Goal: Information Seeking & Learning: Learn about a topic

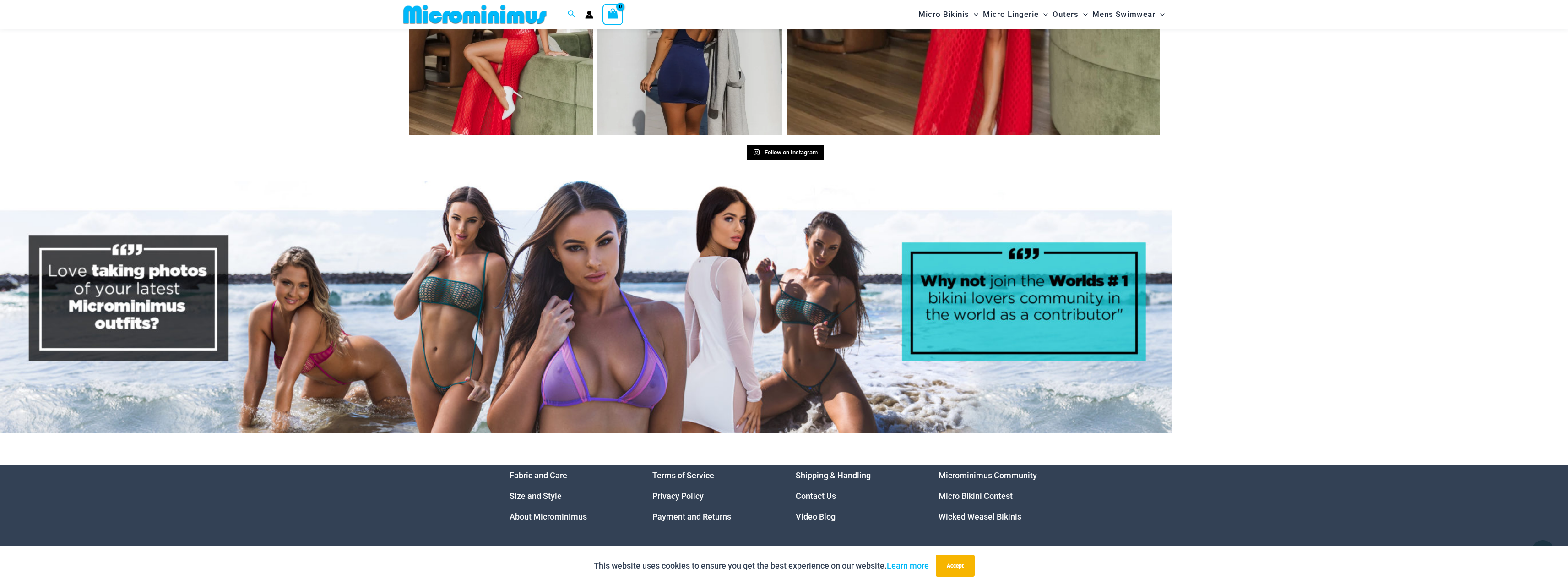
scroll to position [4873, 0]
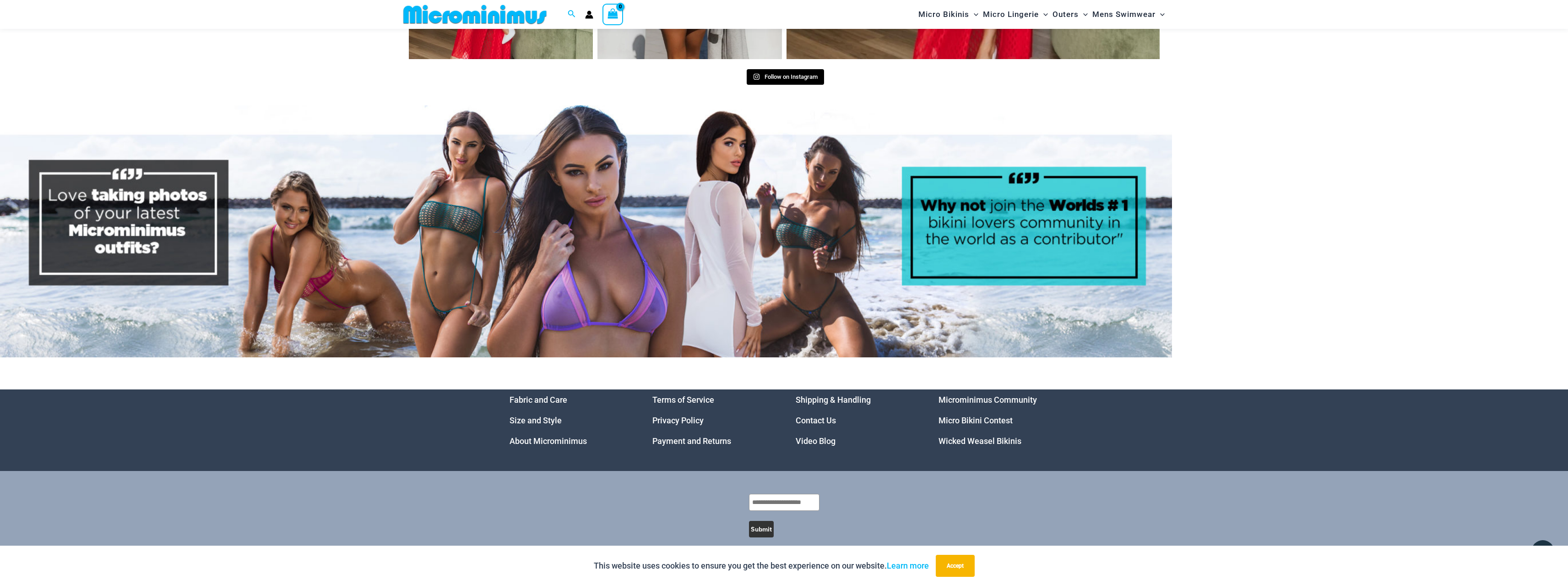
click at [969, 415] on link "Micro Bikini Contest" at bounding box center [976, 420] width 74 height 10
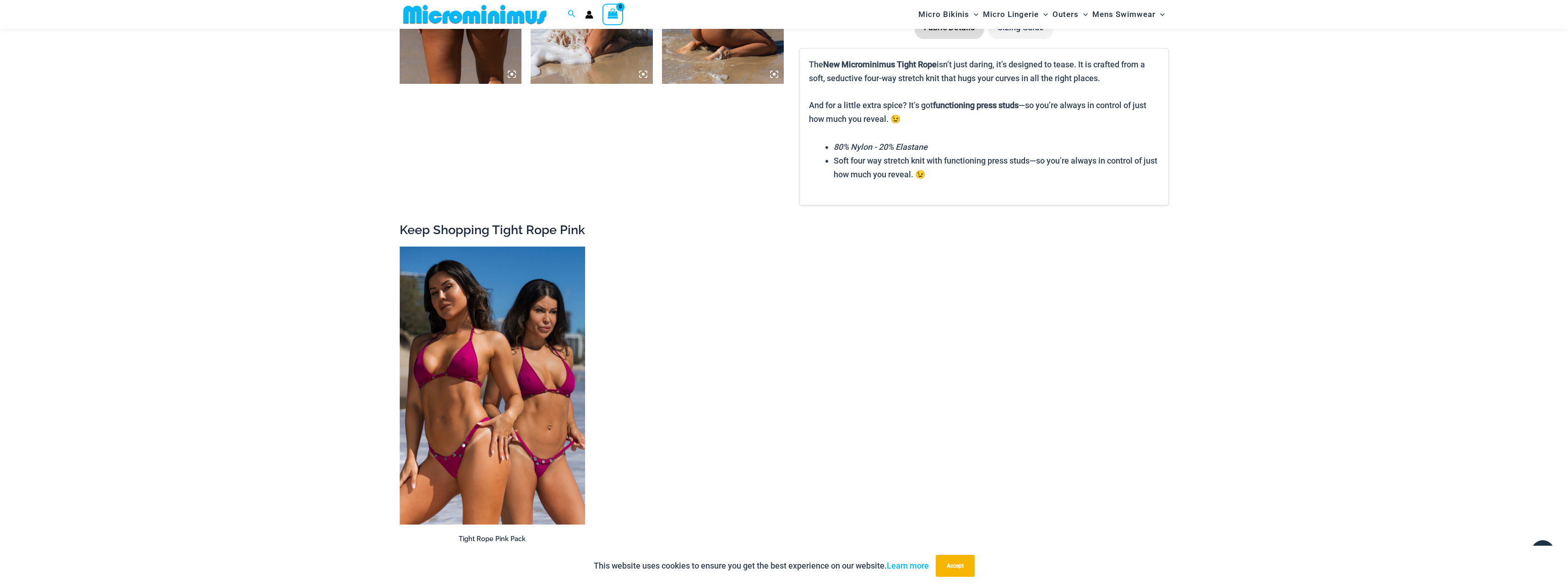
scroll to position [1274, 0]
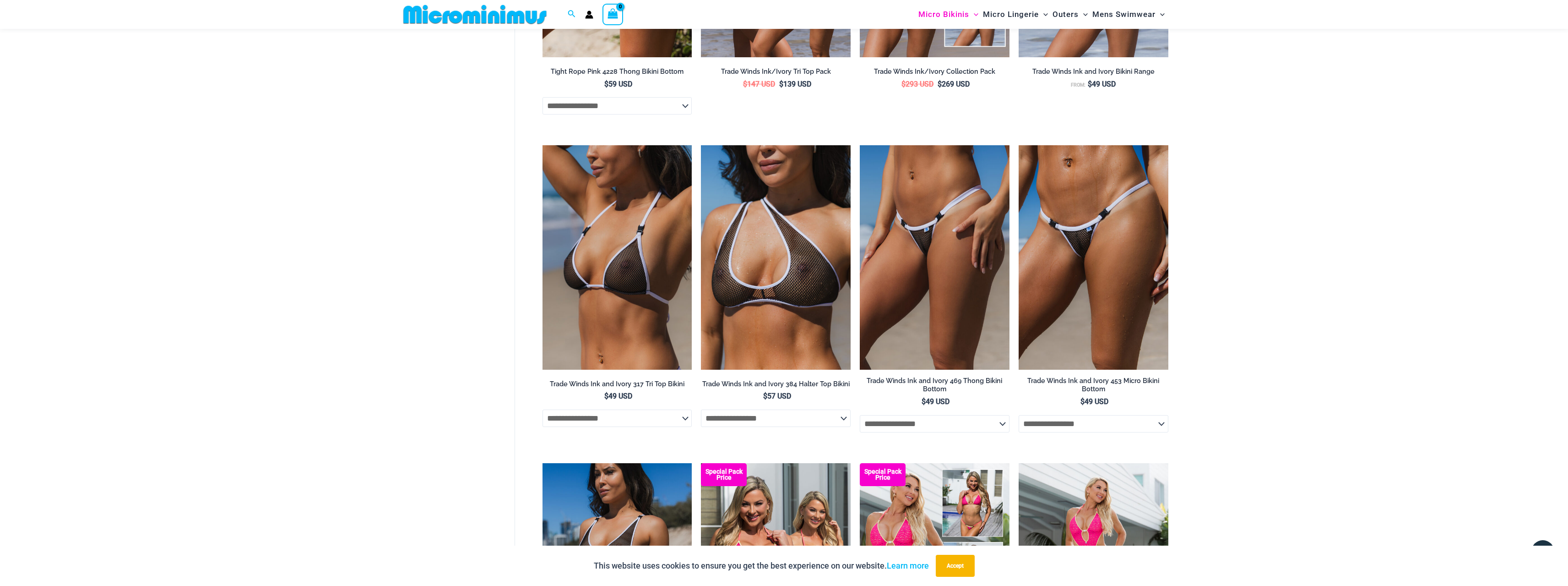
scroll to position [786, 0]
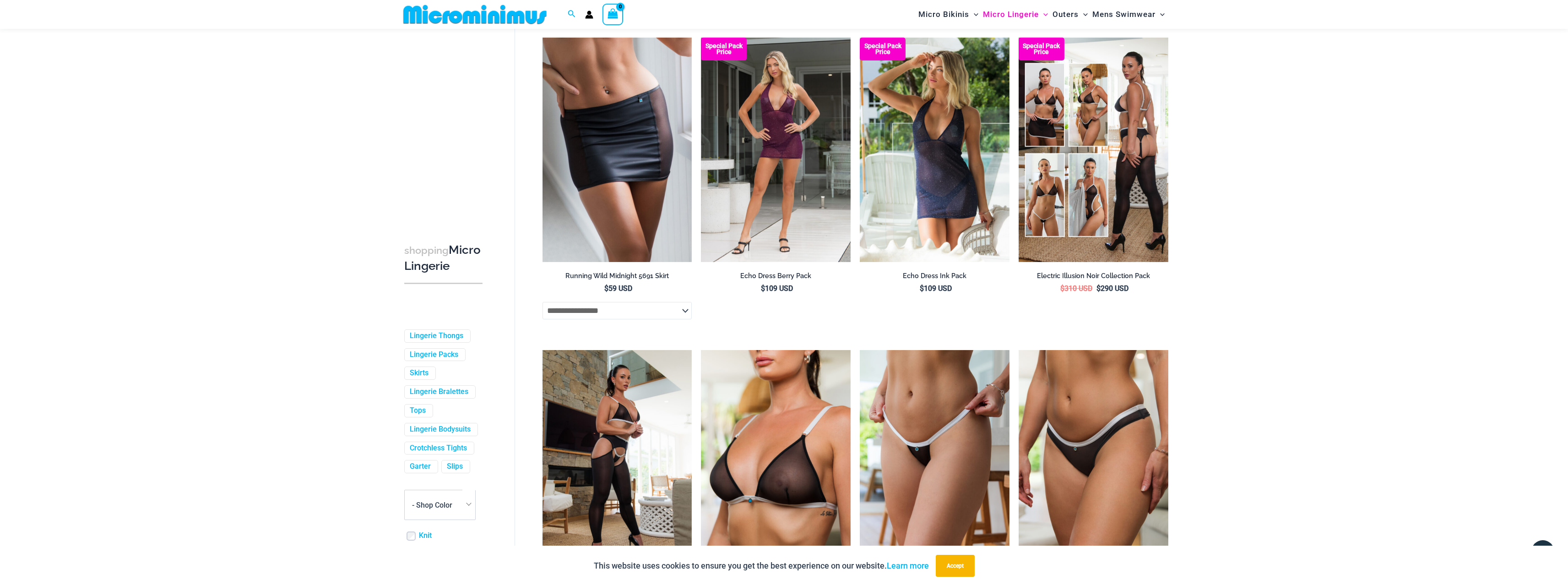
scroll to position [1369, 0]
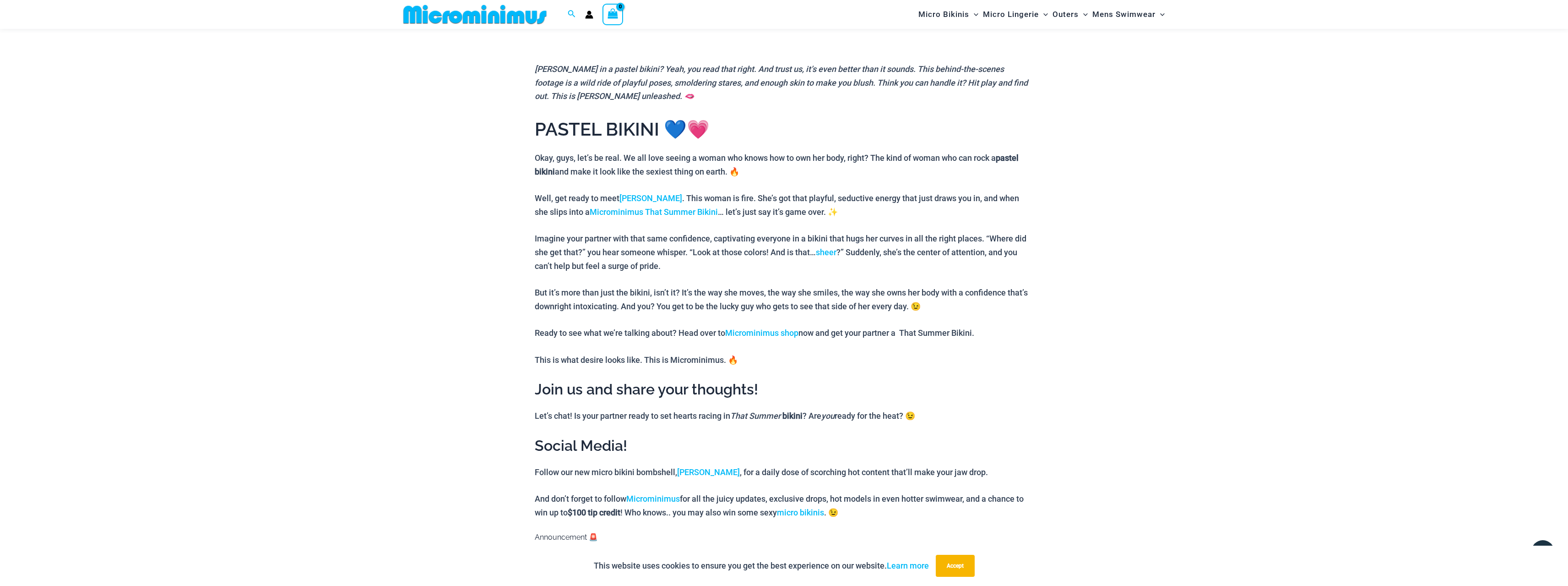
scroll to position [359, 0]
click at [658, 212] on link "Microminimus That Summer Bikini" at bounding box center [654, 214] width 128 height 10
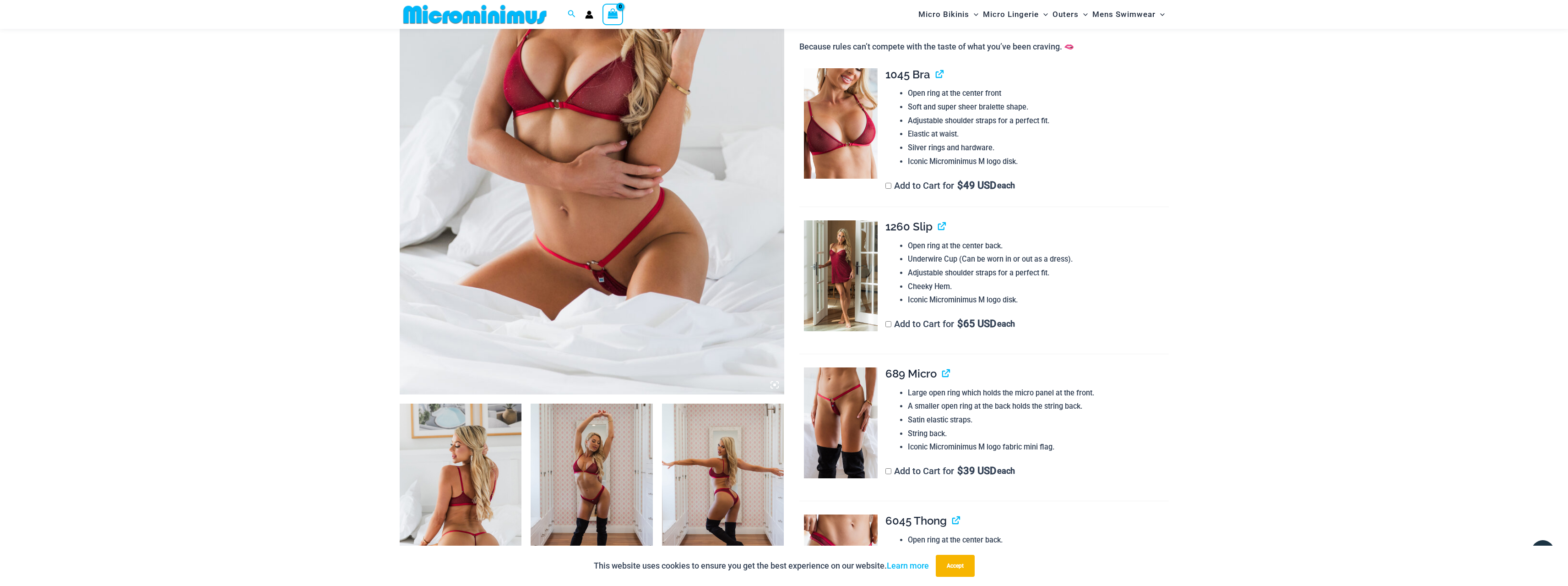
scroll to position [267, 0]
click at [489, 445] on img at bounding box center [461, 495] width 122 height 183
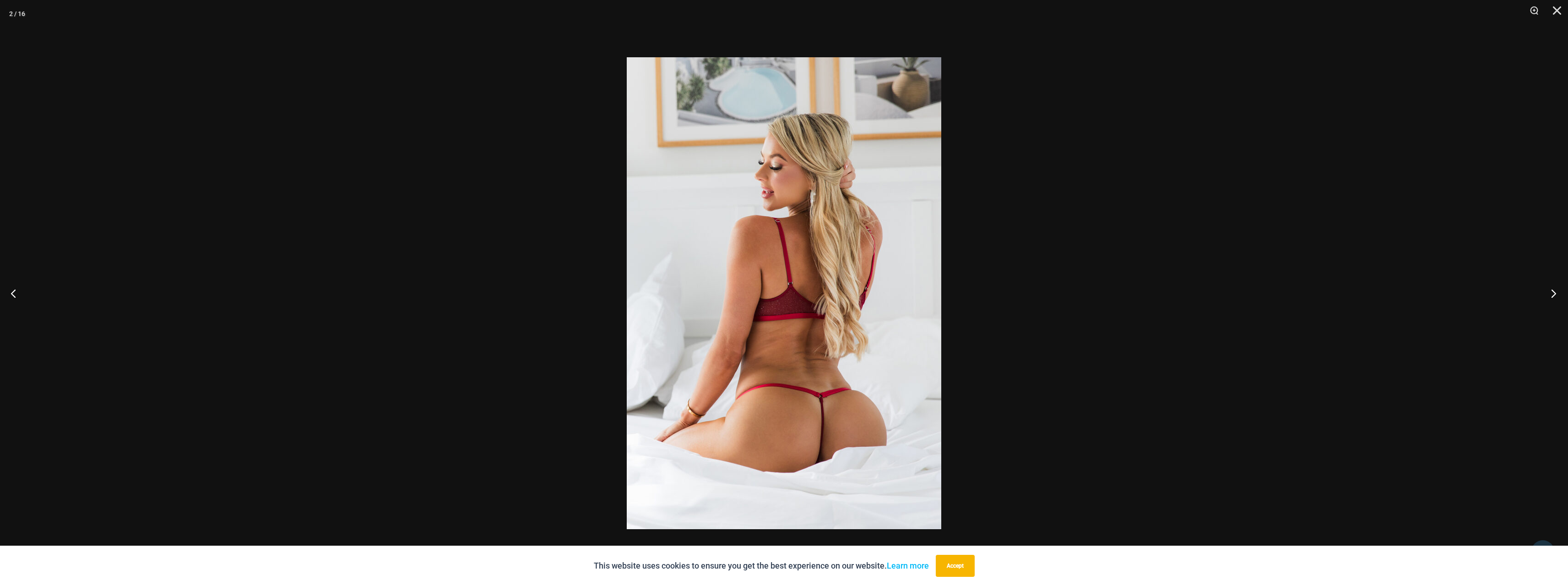
click at [1552, 291] on button "Next" at bounding box center [1551, 293] width 34 height 46
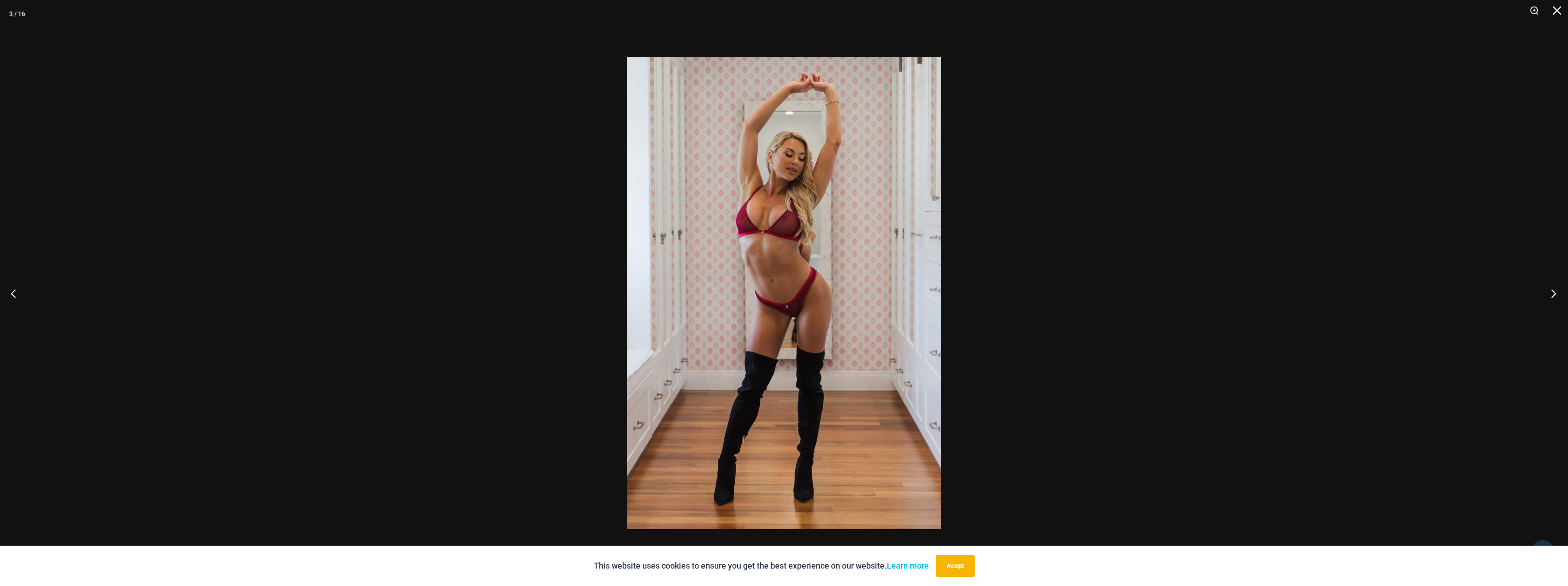
click at [1552, 291] on button "Next" at bounding box center [1551, 293] width 34 height 46
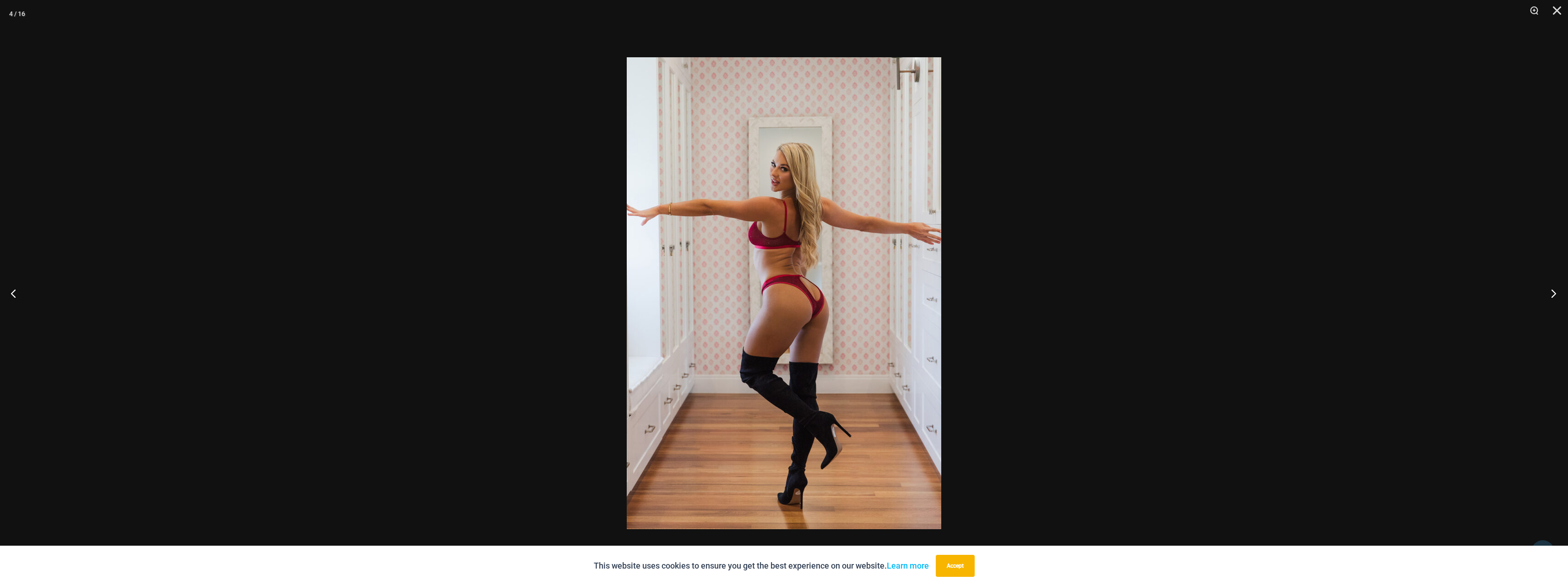
click at [1552, 291] on button "Next" at bounding box center [1551, 293] width 34 height 46
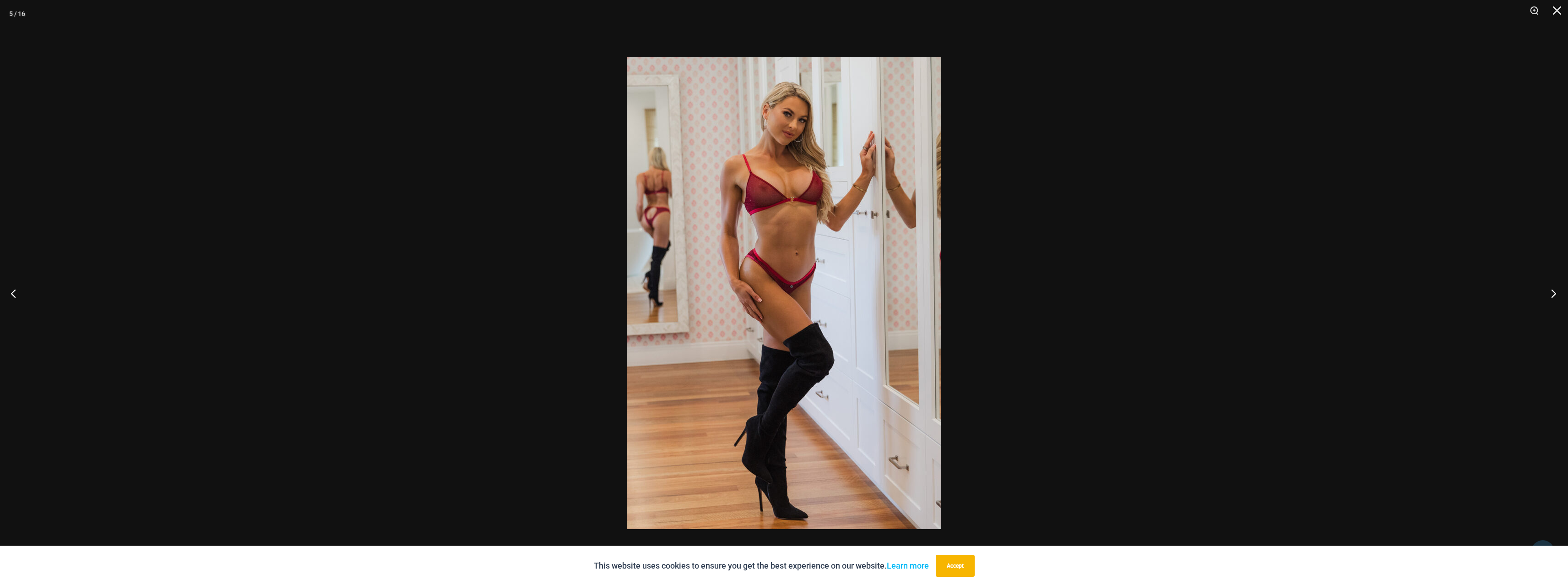
click at [1552, 291] on button "Next" at bounding box center [1551, 293] width 34 height 46
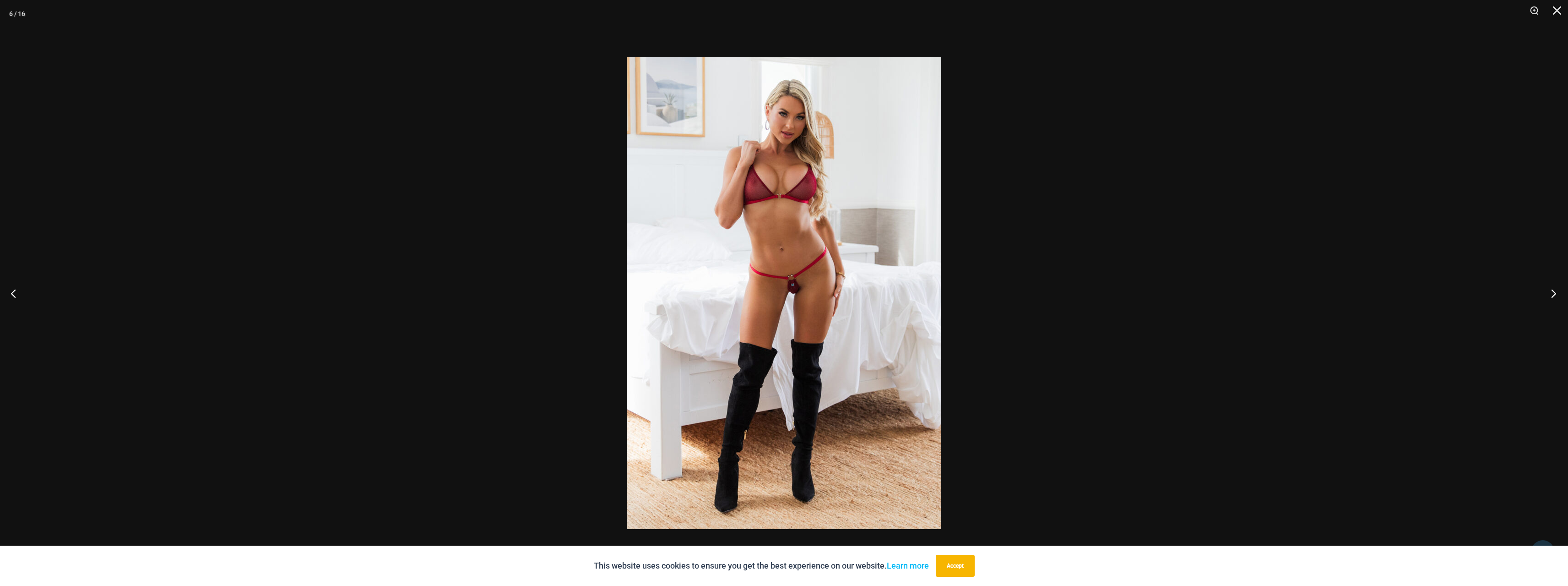
click at [1552, 291] on button "Next" at bounding box center [1551, 293] width 34 height 46
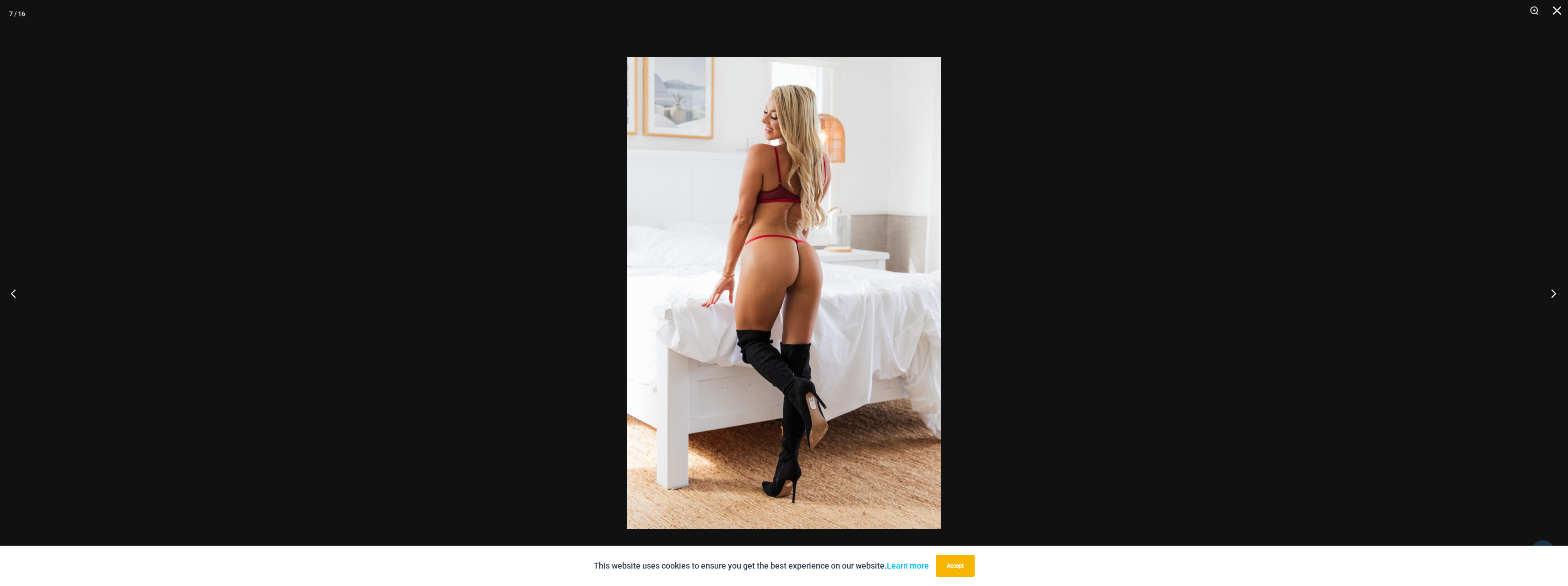
click at [1552, 291] on button "Next" at bounding box center [1551, 293] width 34 height 46
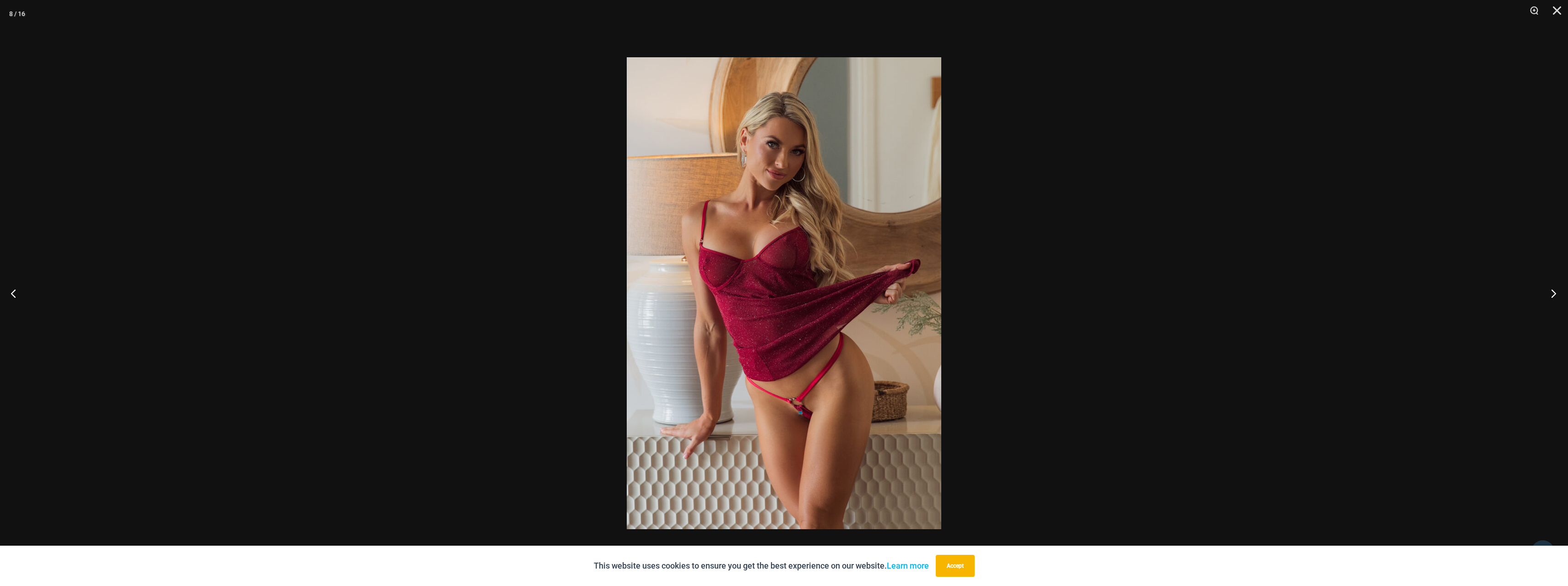
click at [1552, 291] on button "Next" at bounding box center [1551, 293] width 34 height 46
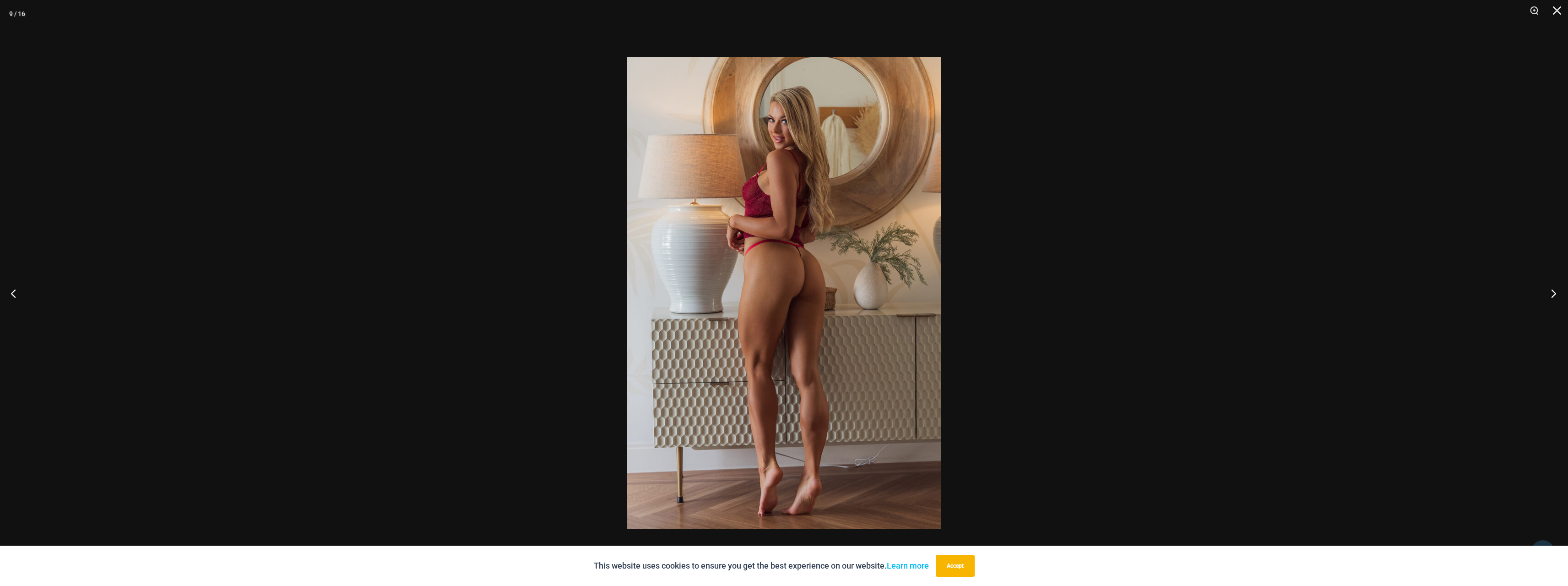
click at [1552, 291] on button "Next" at bounding box center [1551, 293] width 34 height 46
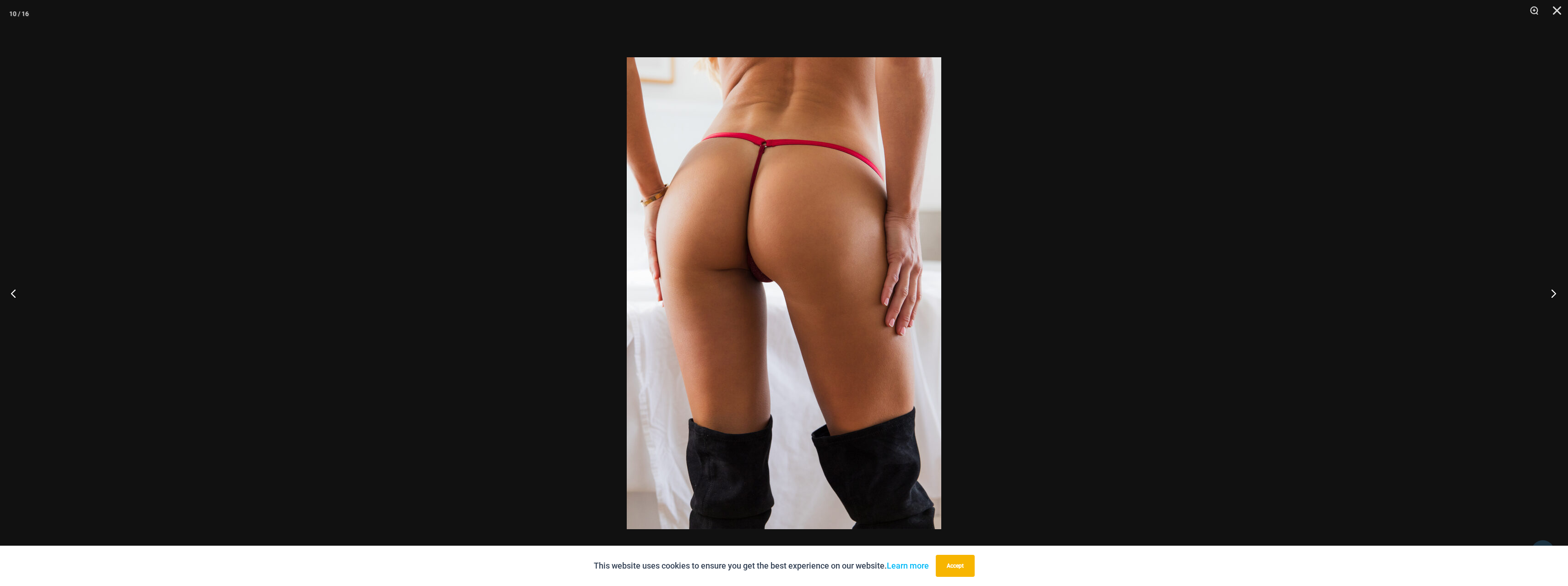
click at [1552, 291] on button "Next" at bounding box center [1551, 293] width 34 height 46
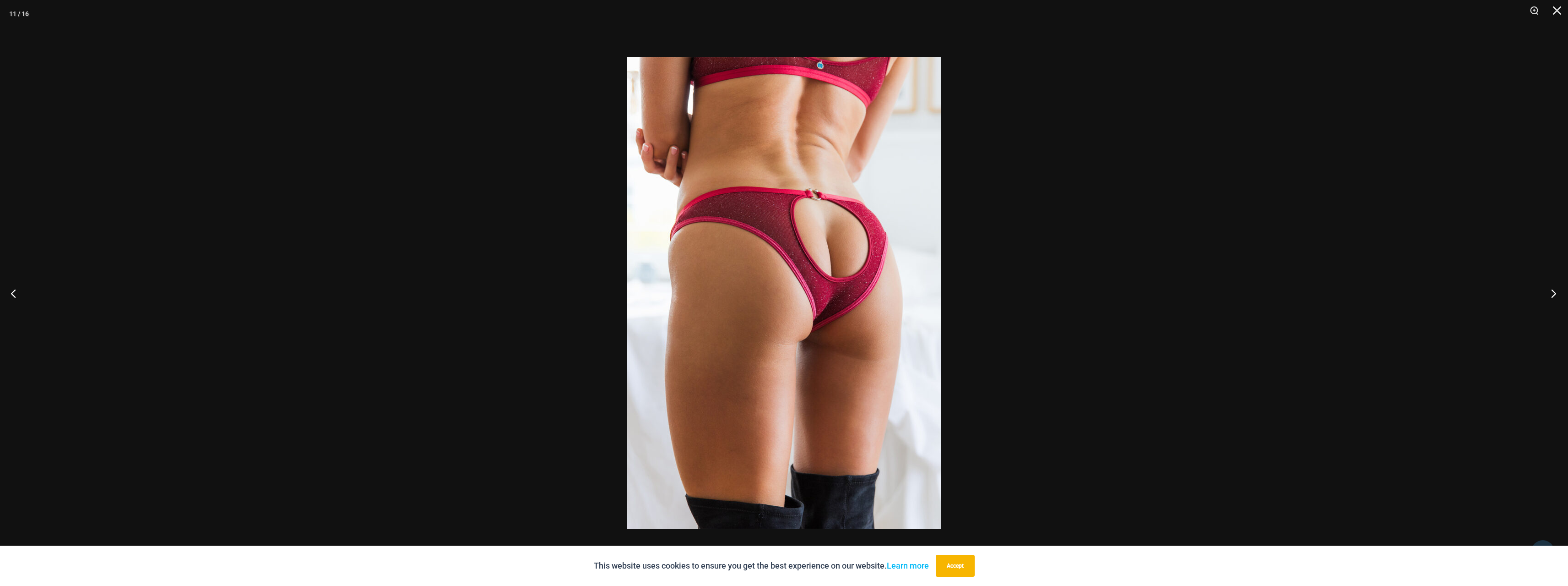
click at [1552, 291] on button "Next" at bounding box center [1551, 293] width 34 height 46
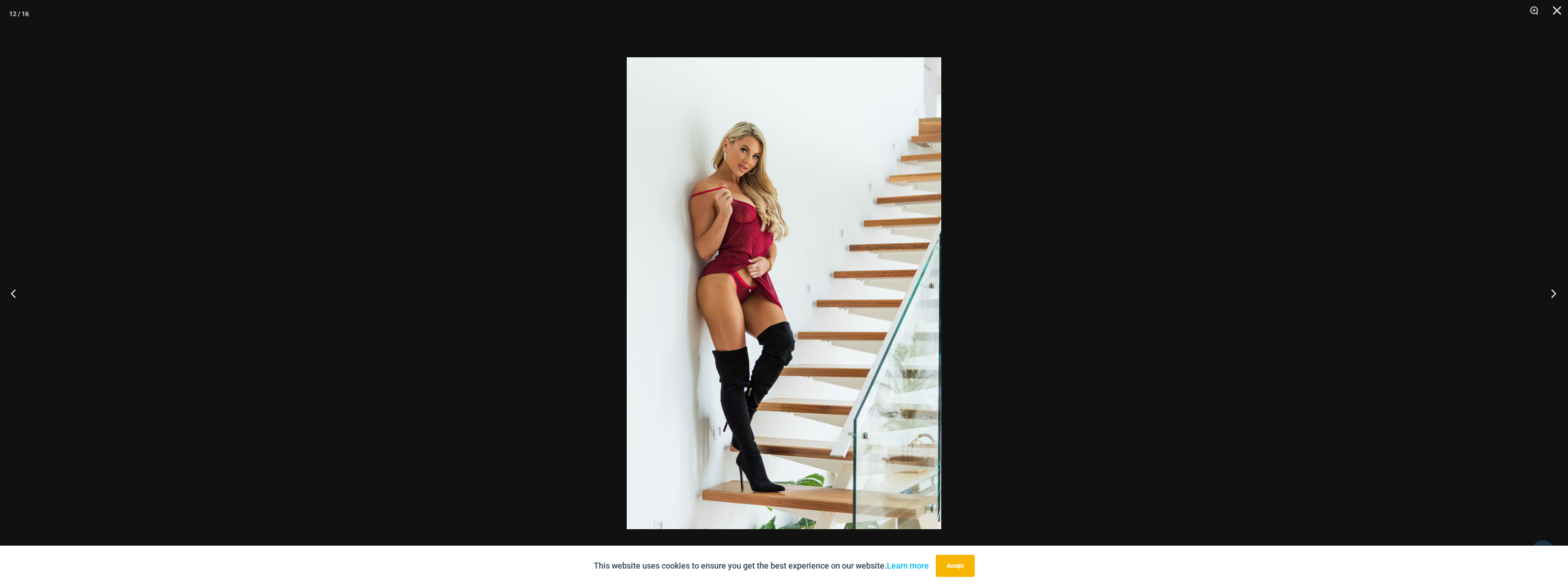
click at [1552, 291] on button "Next" at bounding box center [1551, 293] width 34 height 46
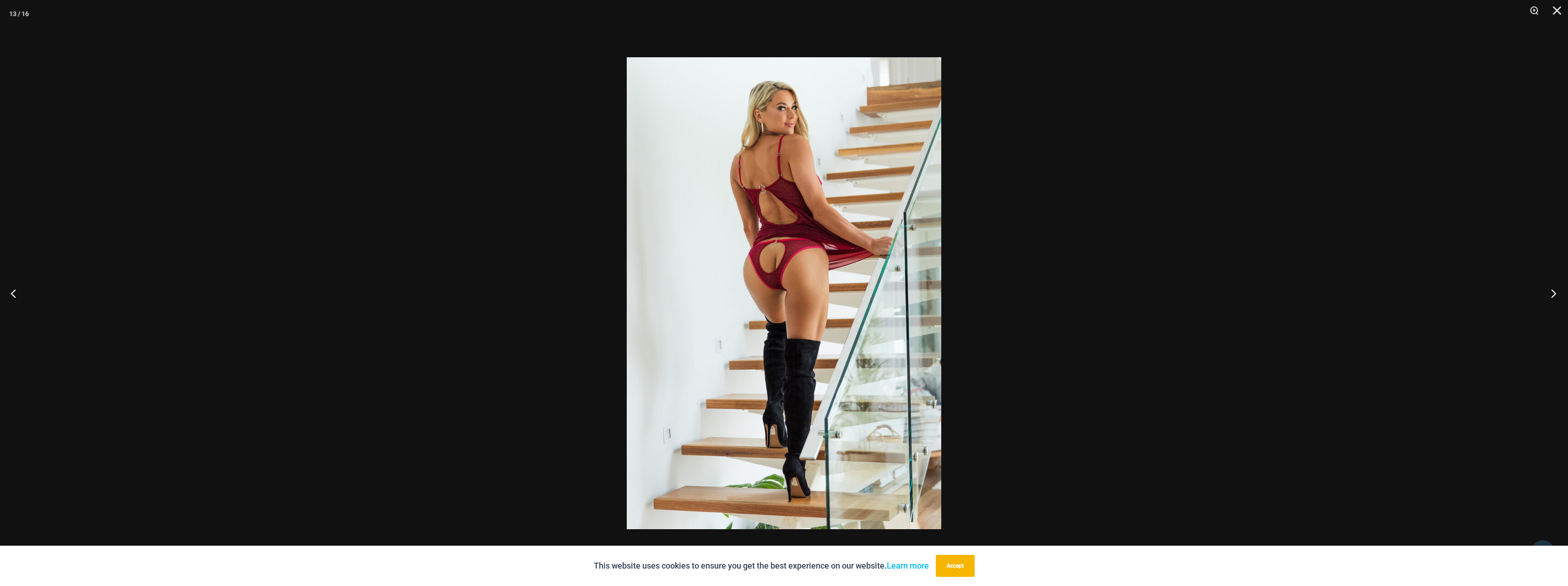
click at [1552, 291] on button "Next" at bounding box center [1551, 293] width 34 height 46
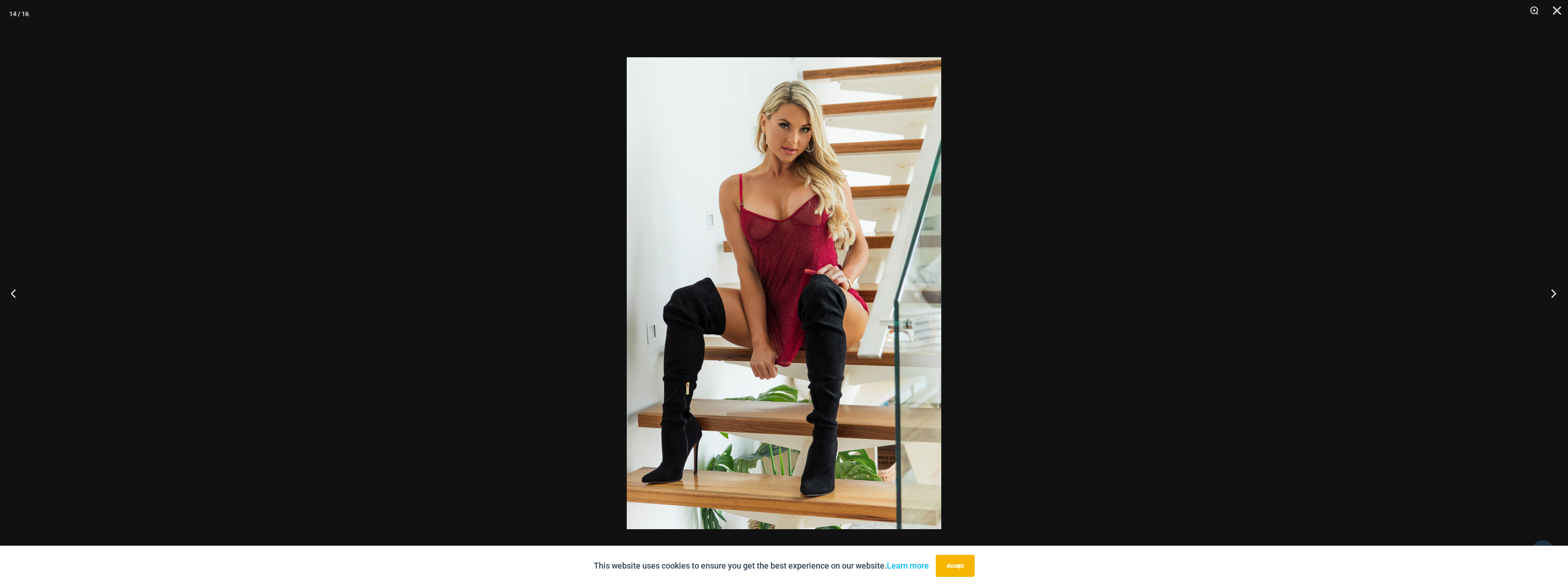
click at [1552, 291] on button "Next" at bounding box center [1551, 293] width 34 height 46
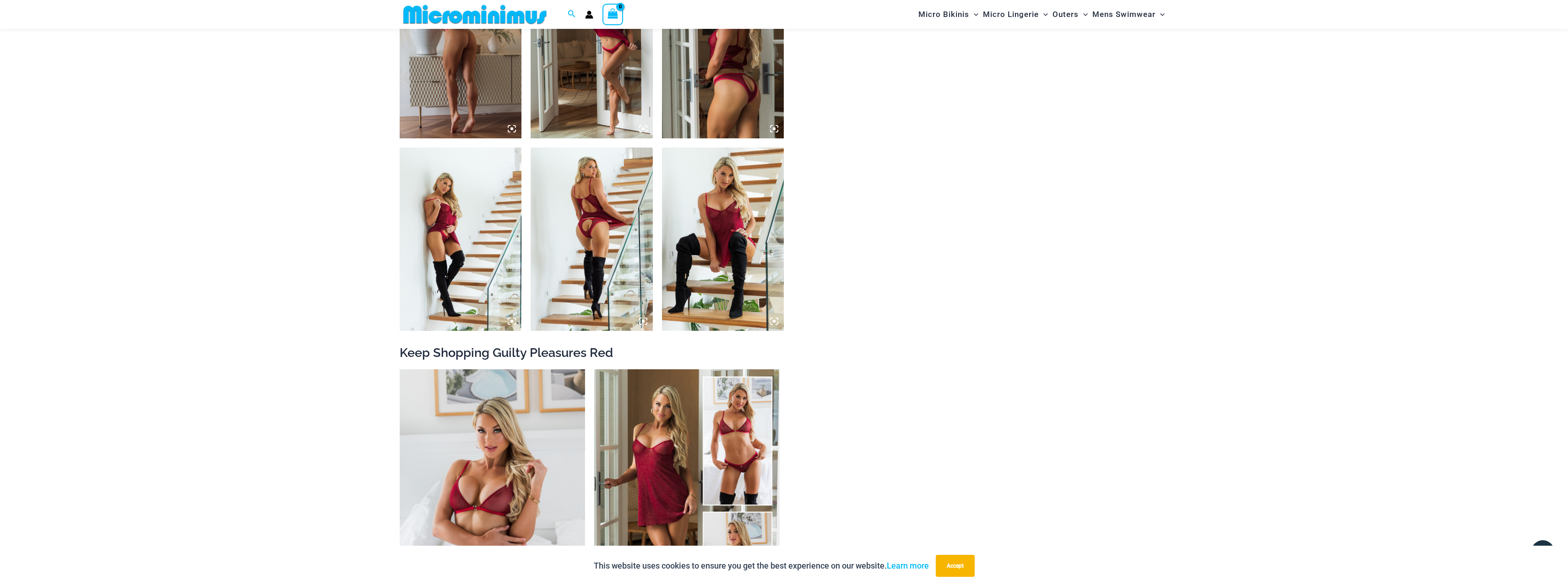
scroll to position [908, 0]
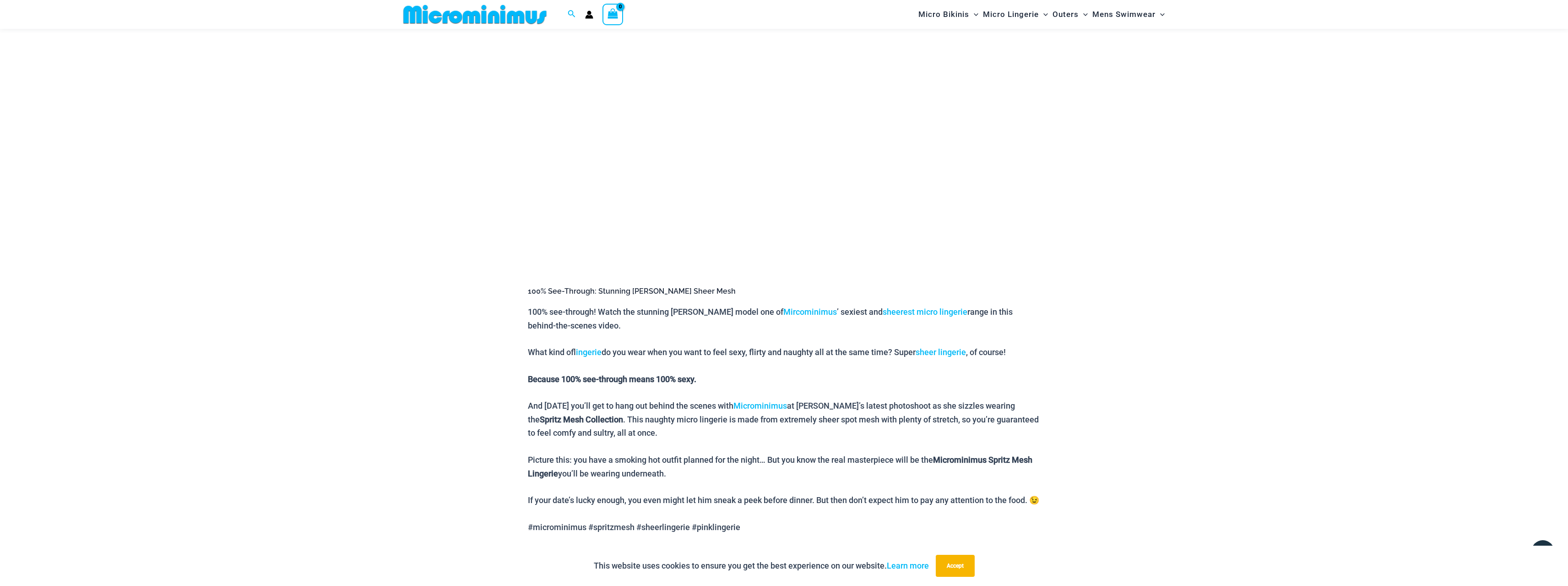
scroll to position [221, 0]
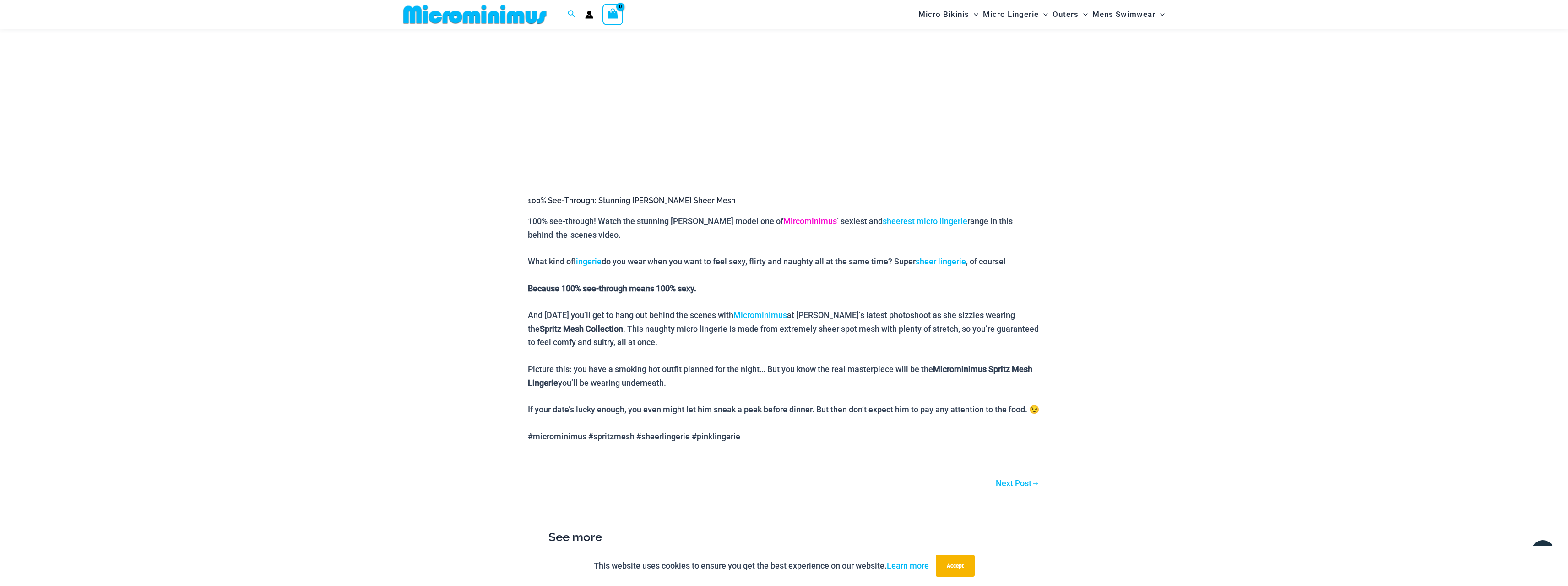
click at [783, 223] on link "Mircominimus" at bounding box center [810, 221] width 54 height 10
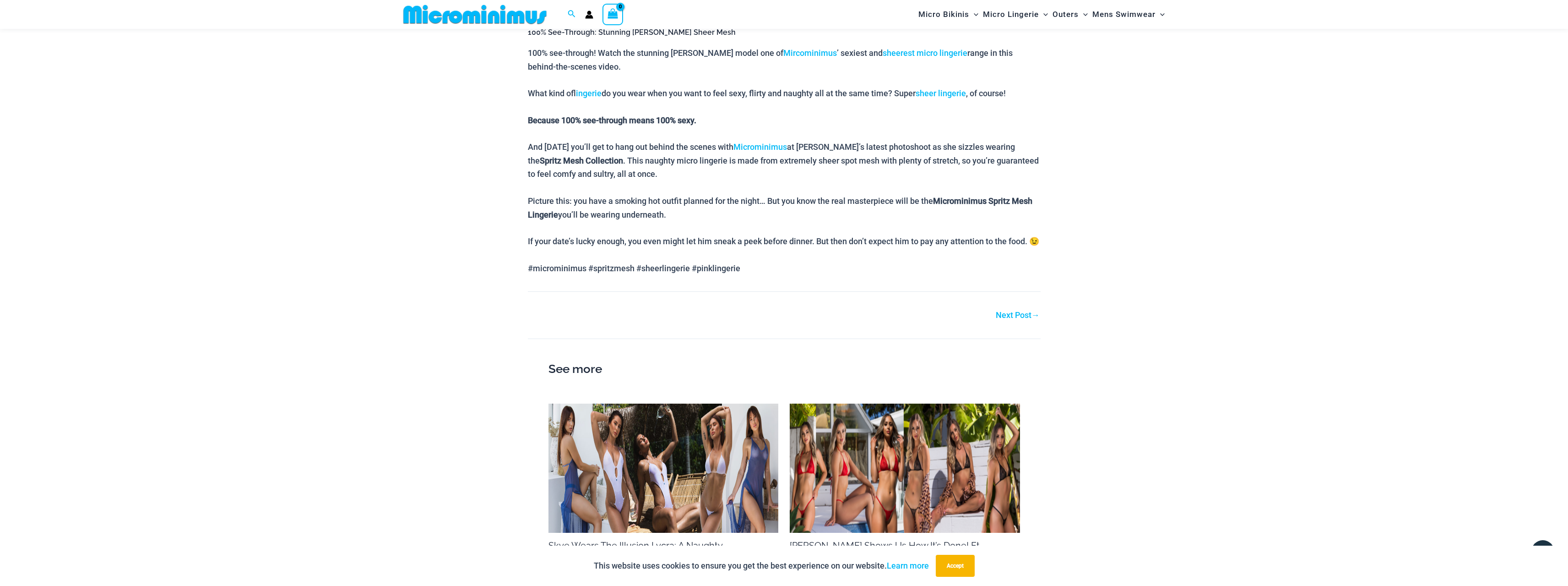
scroll to position [358, 0]
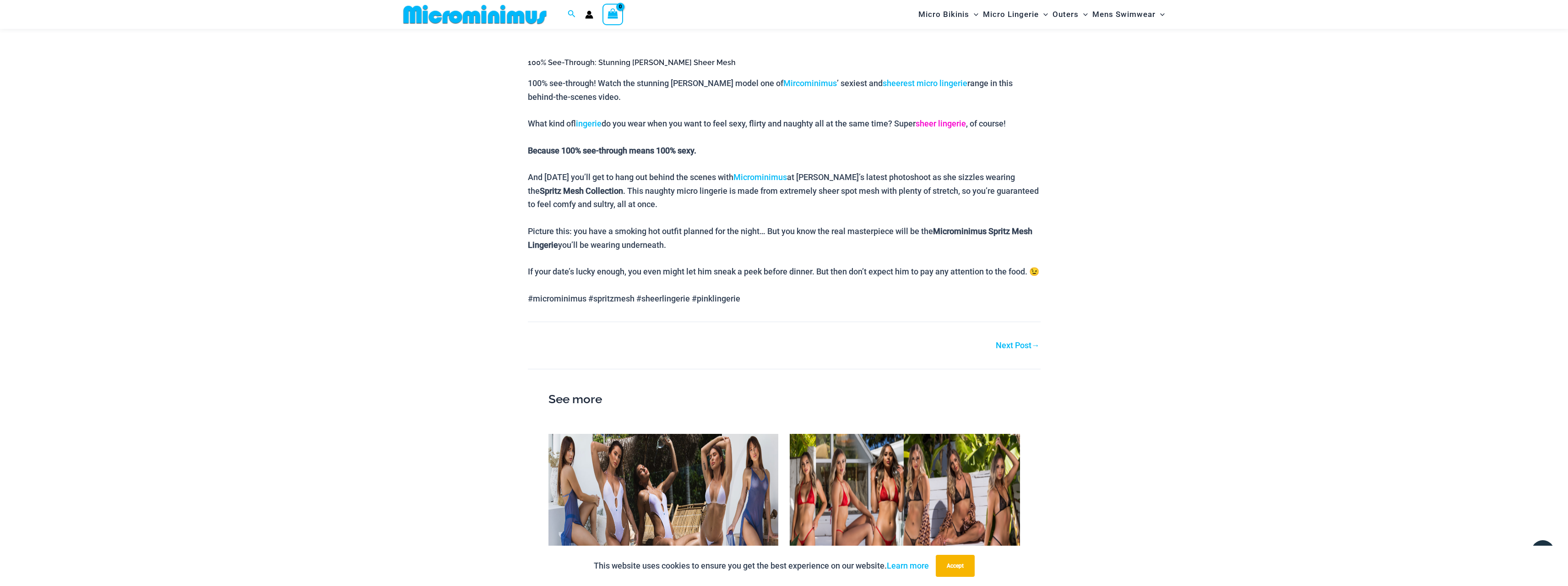
click at [960, 125] on link "sheer lingerie" at bounding box center [940, 124] width 51 height 10
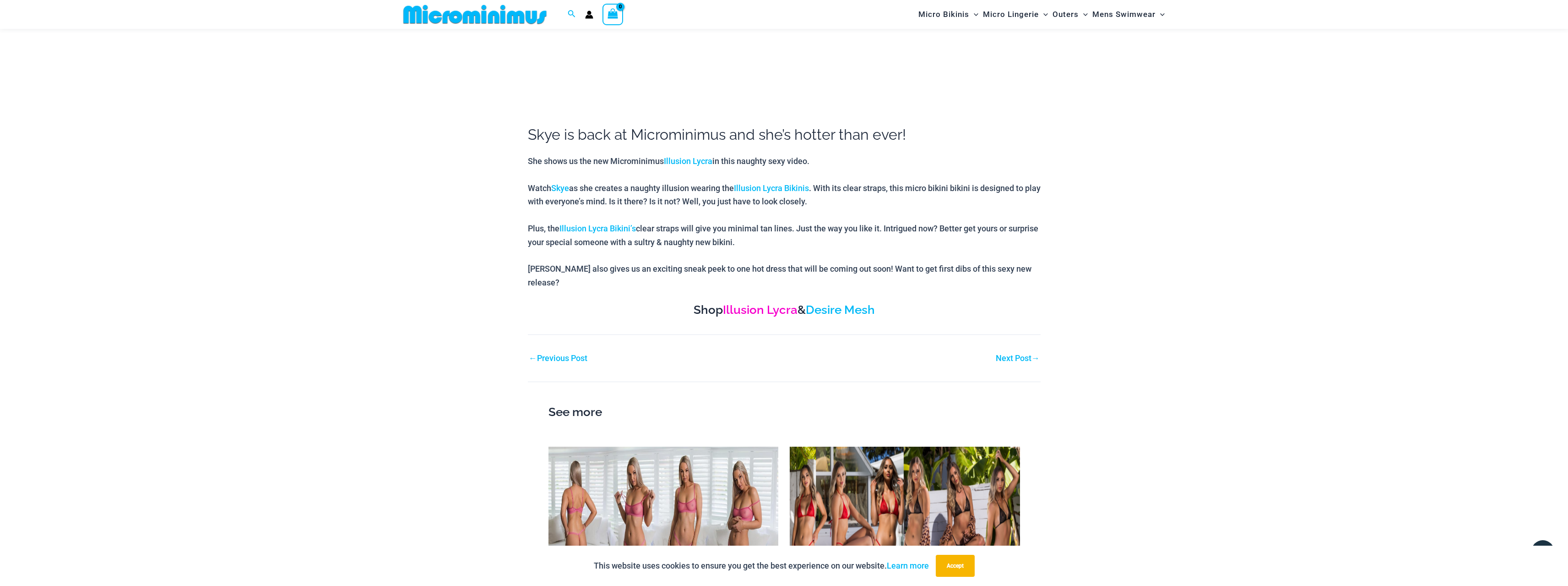
scroll to position [308, 0]
click at [772, 303] on link "Illusion Lycra" at bounding box center [760, 310] width 75 height 14
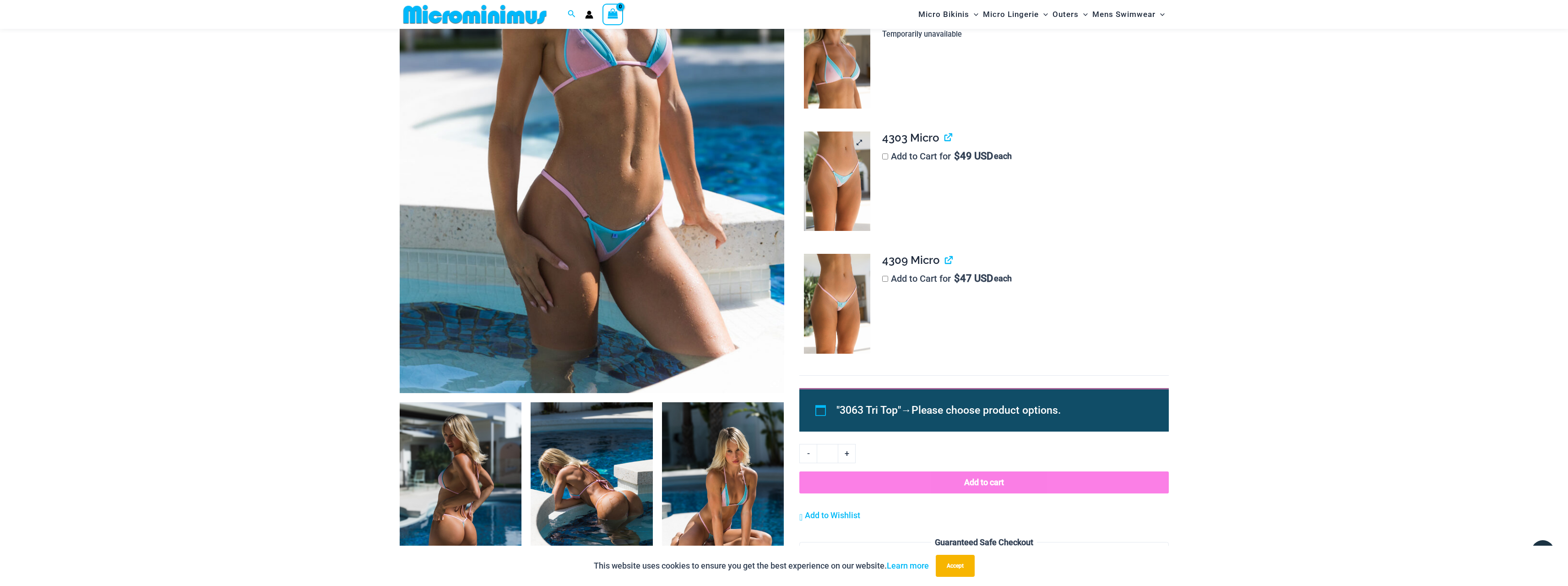
scroll to position [267, 0]
click at [945, 139] on link "View product" at bounding box center [945, 139] width 0 height 13
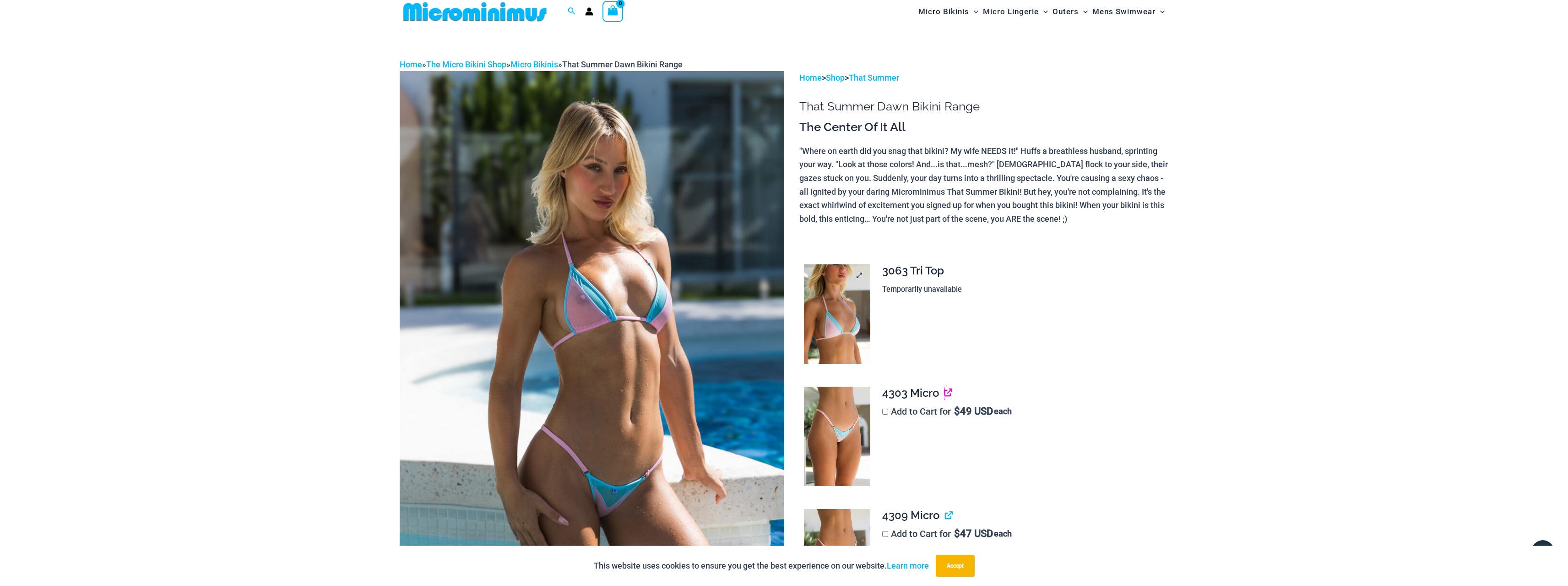
scroll to position [0, 0]
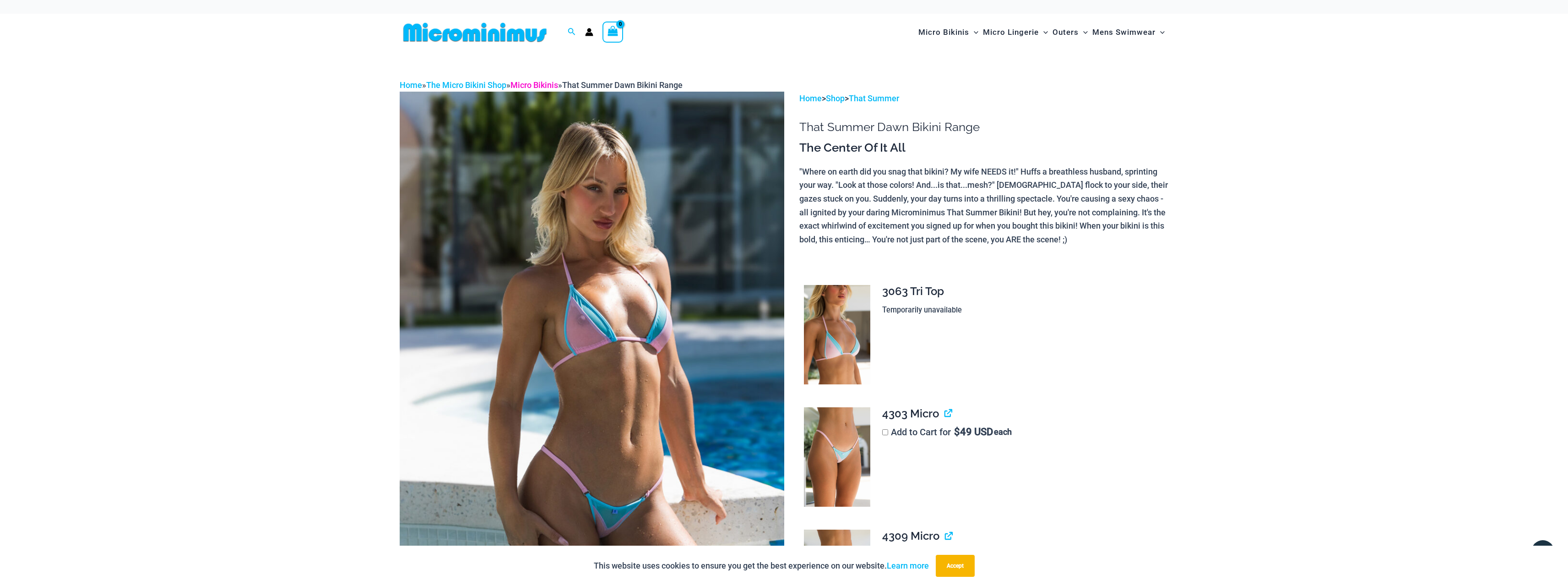
click at [556, 82] on link "Micro Bikinis" at bounding box center [534, 85] width 47 height 10
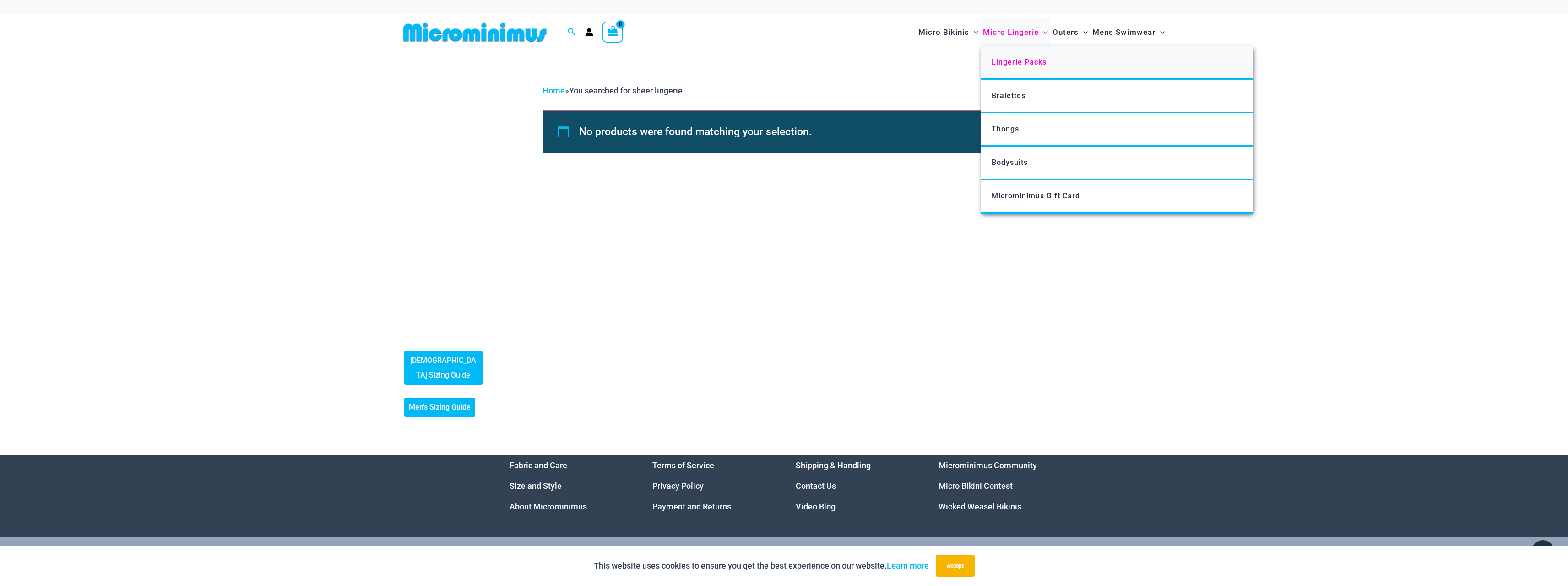
click at [1015, 52] on link "Lingerie Packs" at bounding box center [1117, 63] width 273 height 34
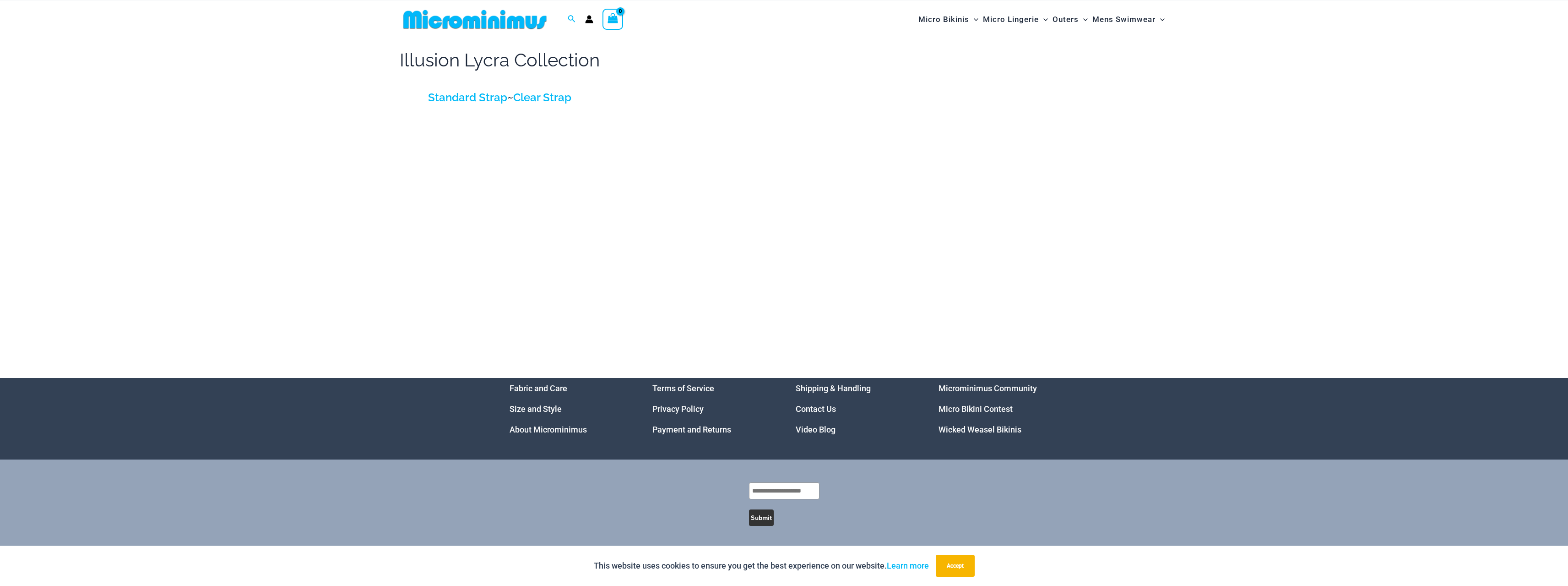
scroll to position [14, 0]
click at [557, 91] on link "Clear Strap" at bounding box center [542, 96] width 58 height 13
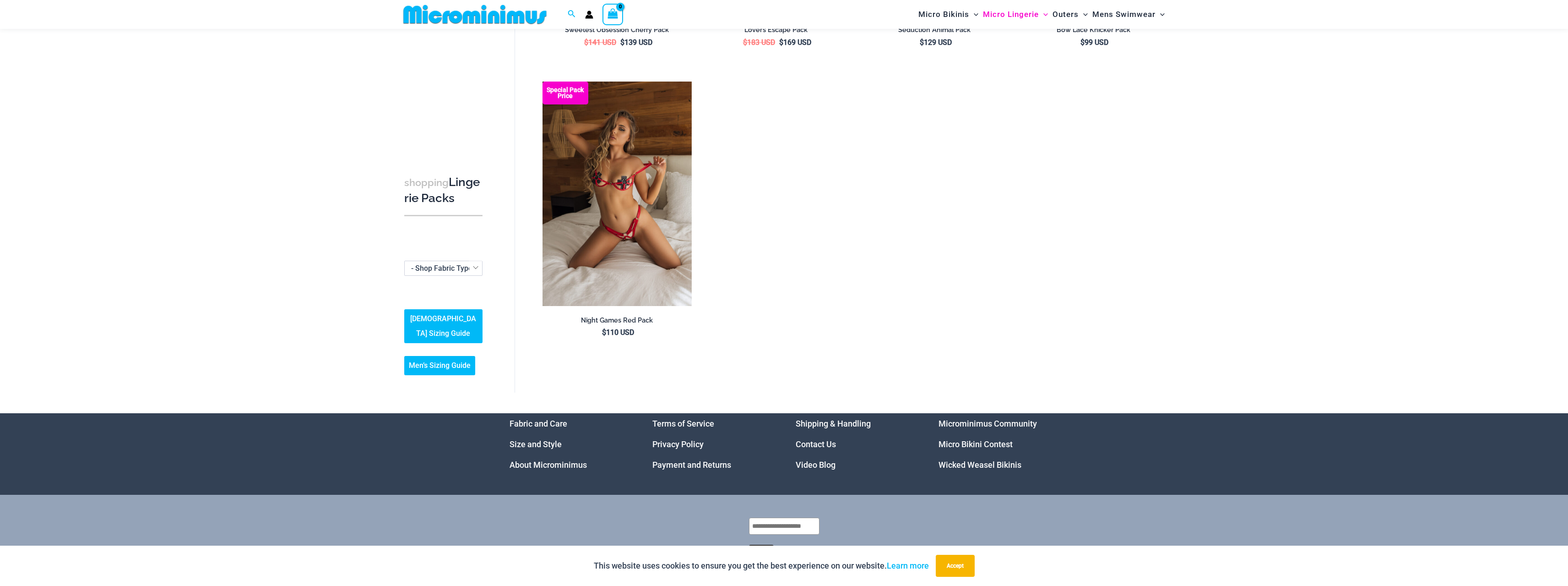
scroll to position [1182, 0]
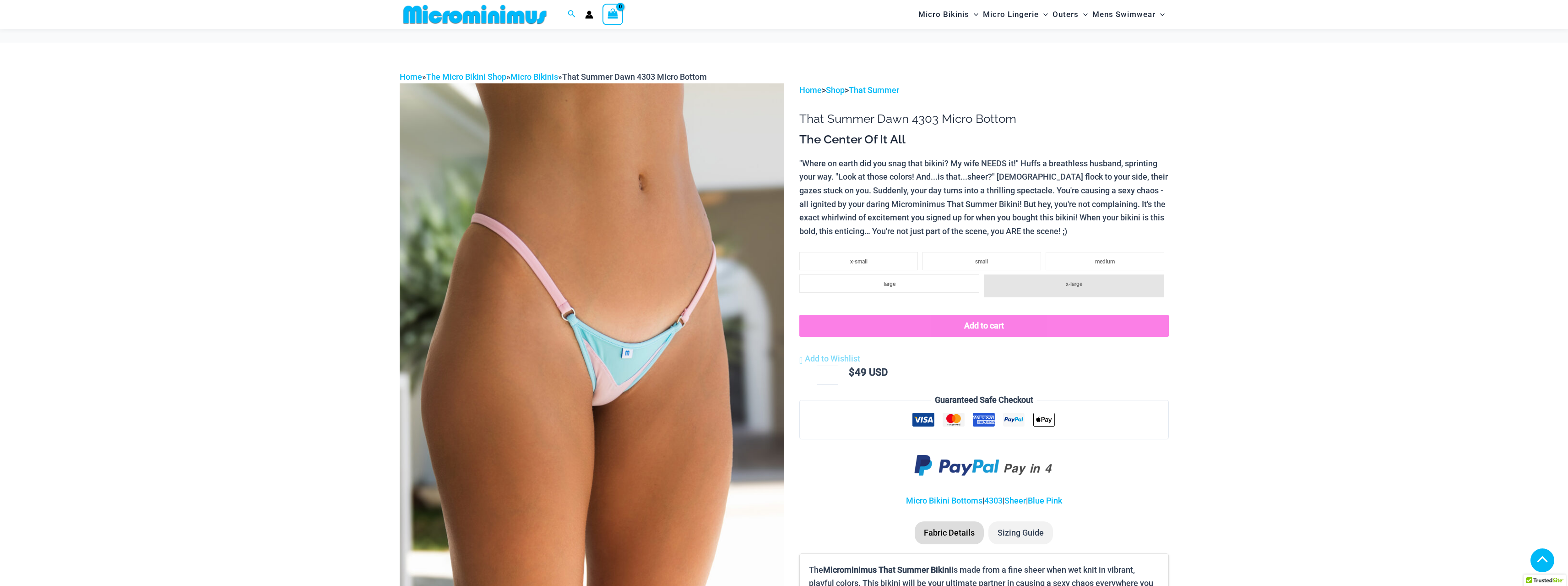
scroll to position [222, 0]
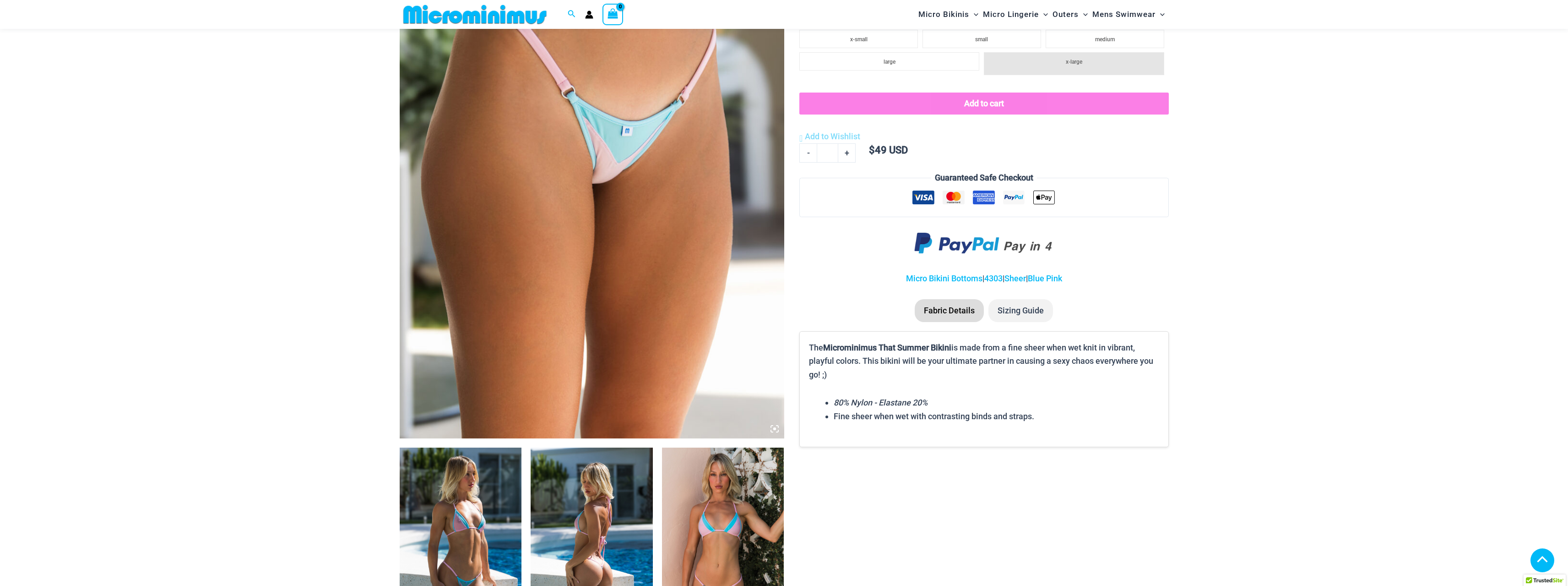
click at [480, 507] on img at bounding box center [461, 539] width 122 height 183
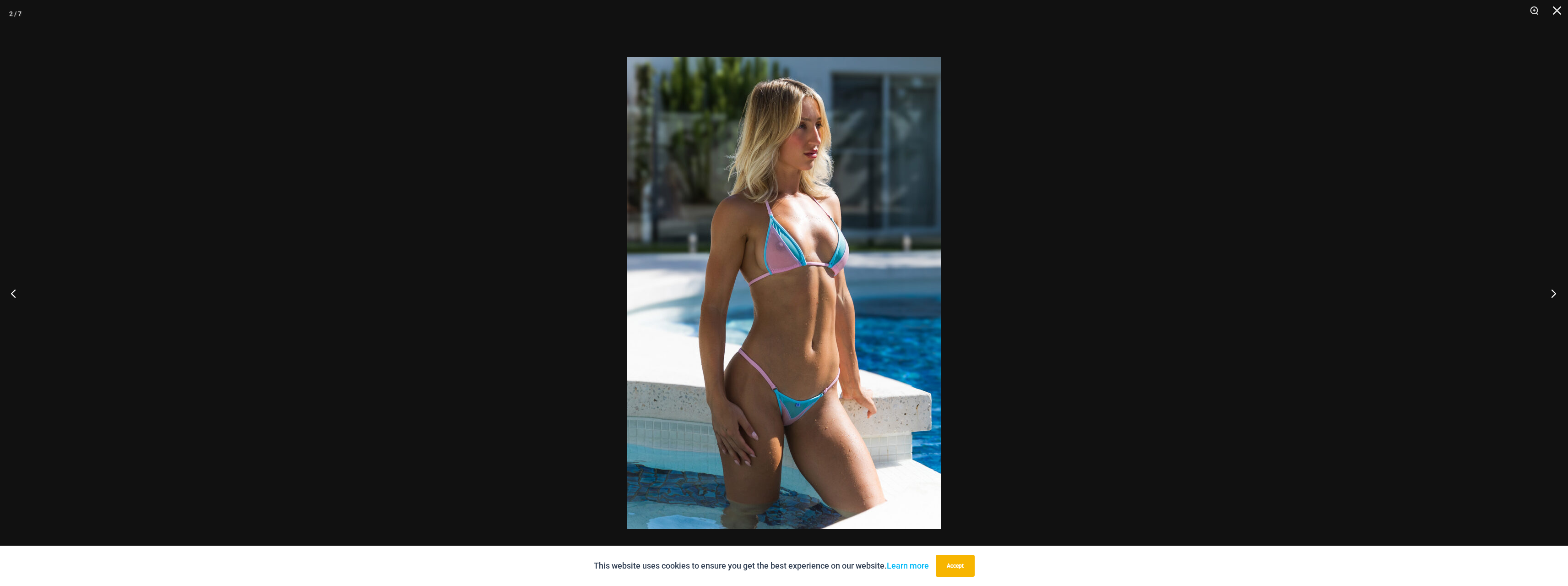
click at [1552, 292] on button "Next" at bounding box center [1551, 293] width 34 height 46
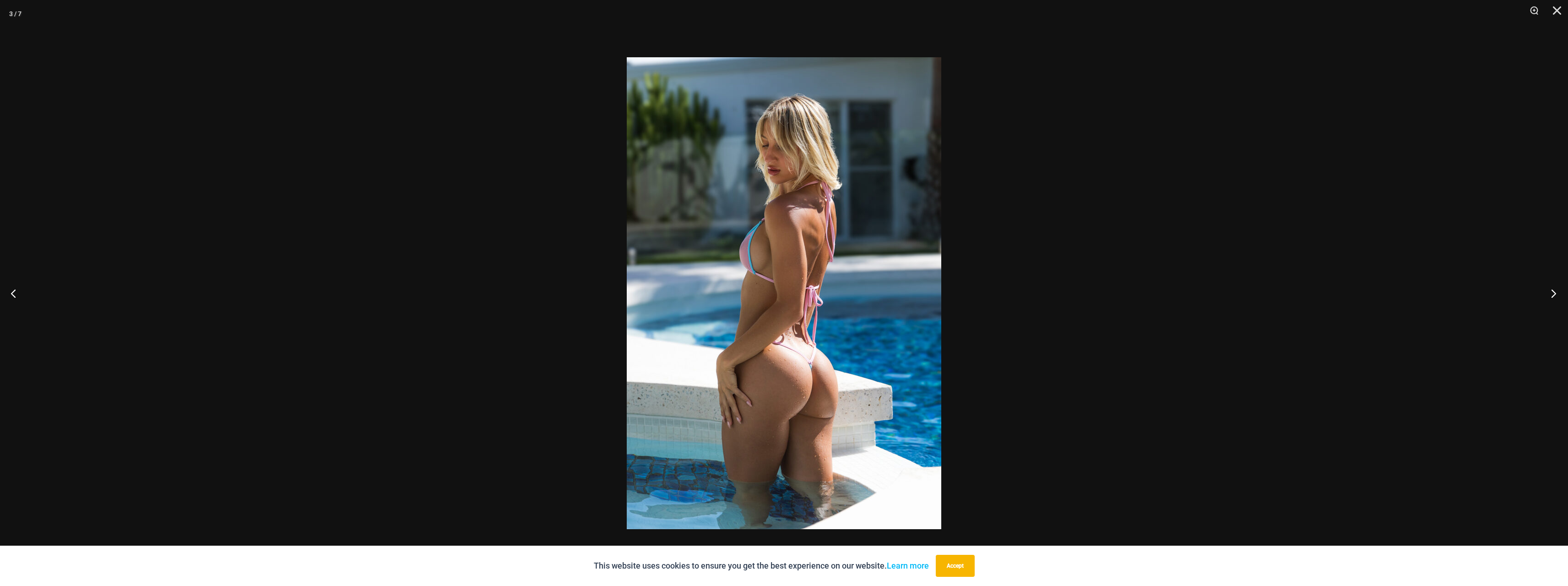
click at [1552, 292] on button "Next" at bounding box center [1551, 293] width 34 height 46
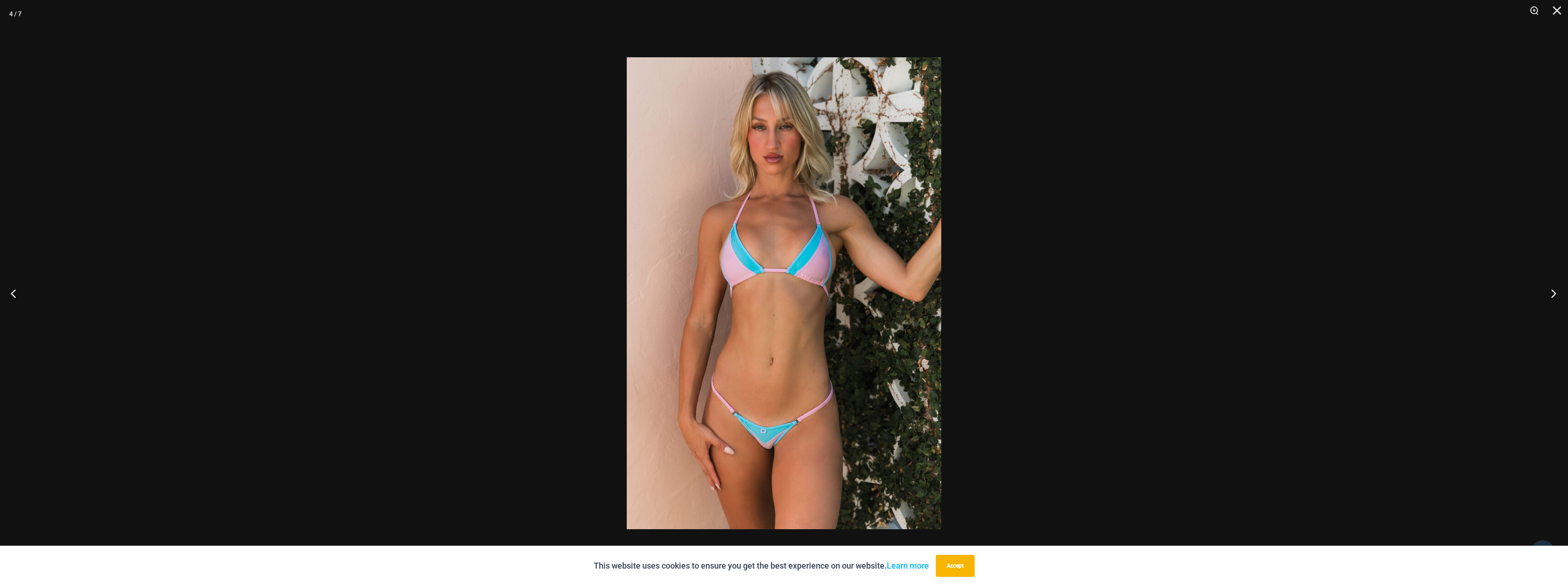
click at [1556, 296] on button "Next" at bounding box center [1551, 293] width 34 height 46
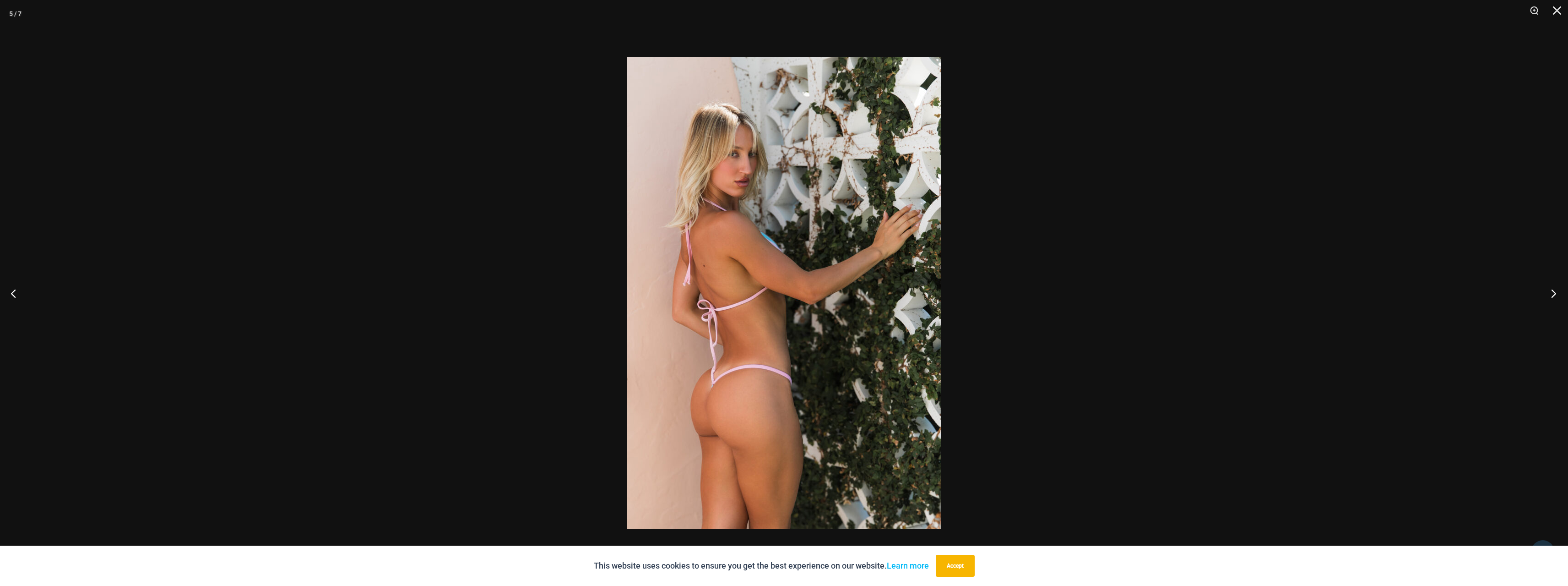
click at [1556, 296] on button "Next" at bounding box center [1551, 293] width 34 height 46
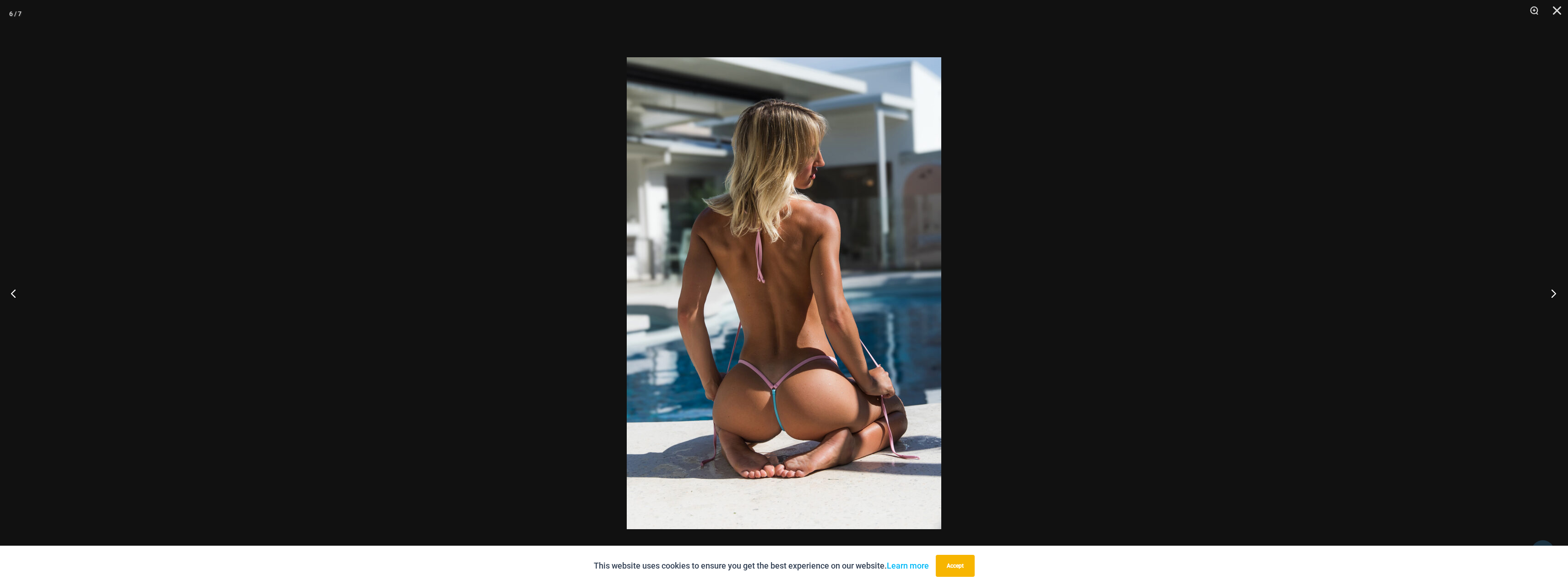
click at [1556, 296] on button "Next" at bounding box center [1551, 293] width 34 height 46
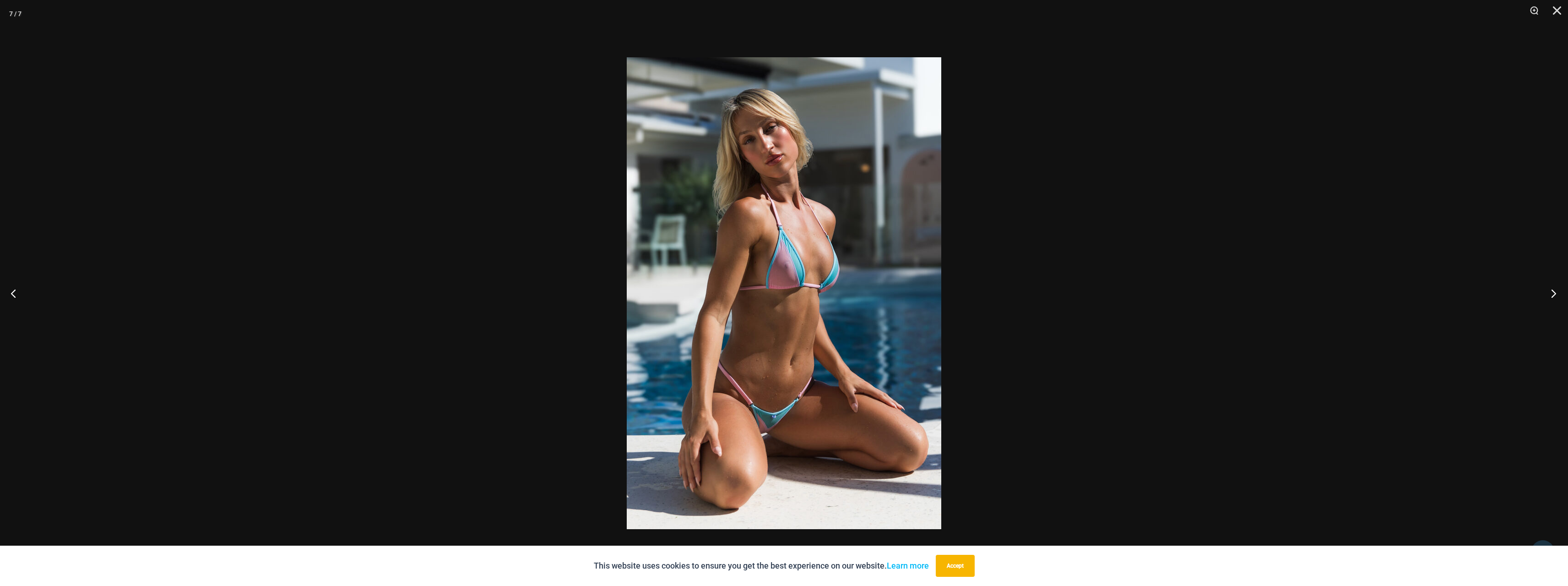
click at [1556, 296] on button "Next" at bounding box center [1551, 293] width 34 height 46
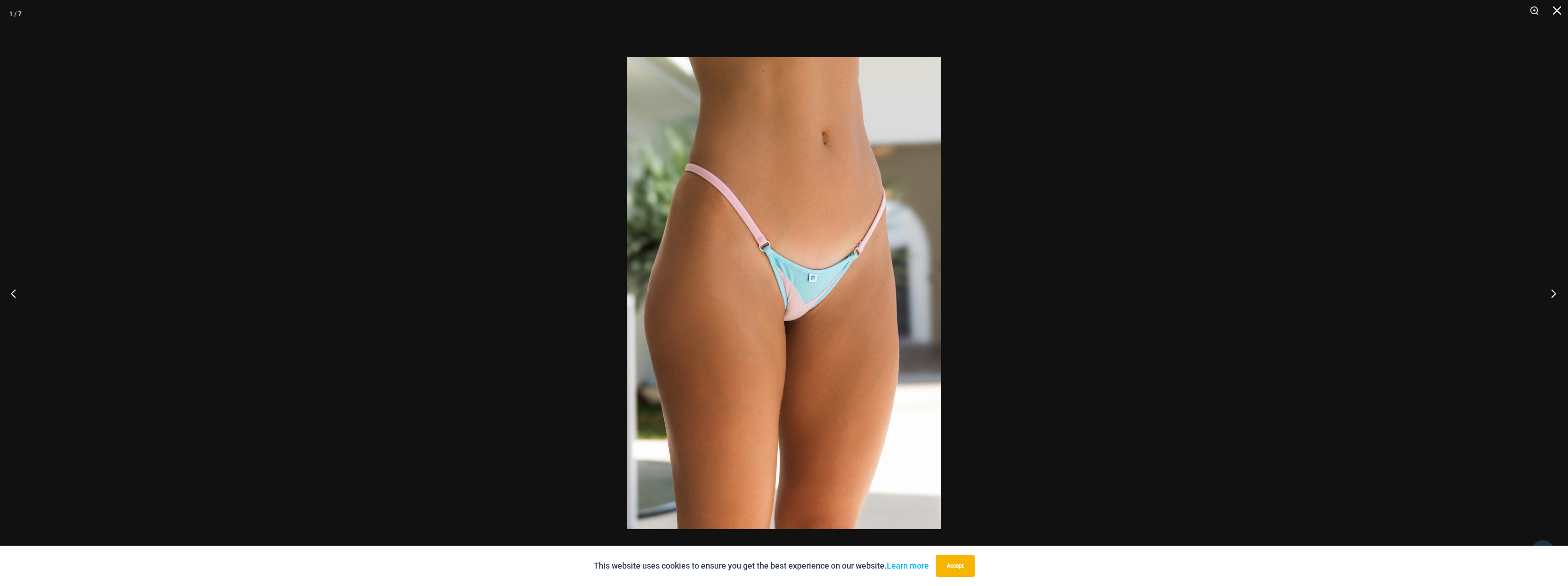
click at [1556, 296] on button "Next" at bounding box center [1551, 293] width 34 height 46
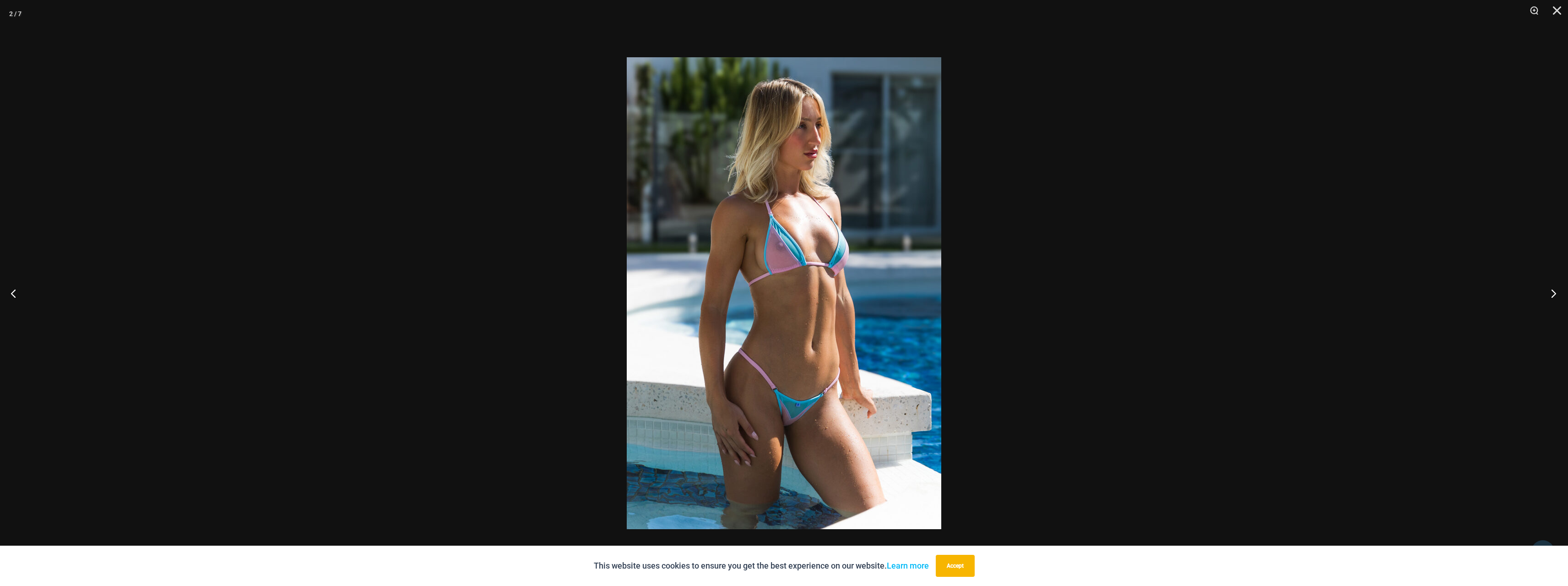
click at [1556, 296] on button "Next" at bounding box center [1551, 293] width 34 height 46
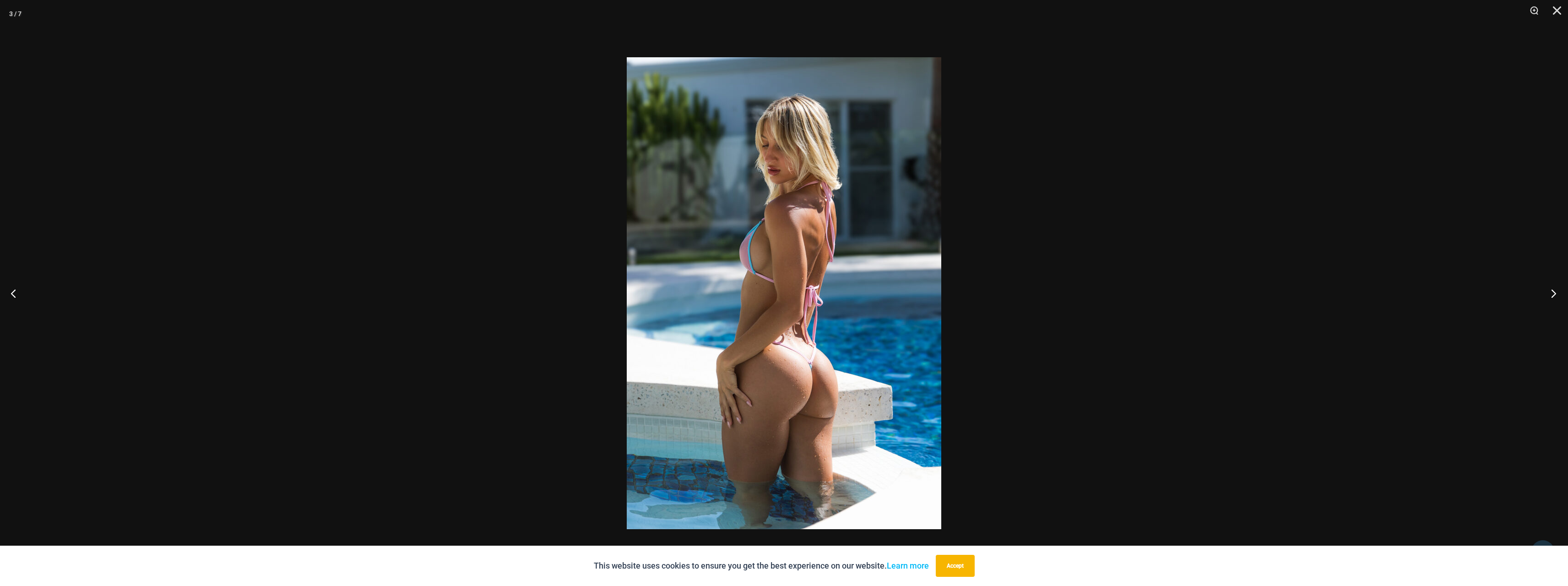
click at [1556, 296] on button "Next" at bounding box center [1551, 293] width 34 height 46
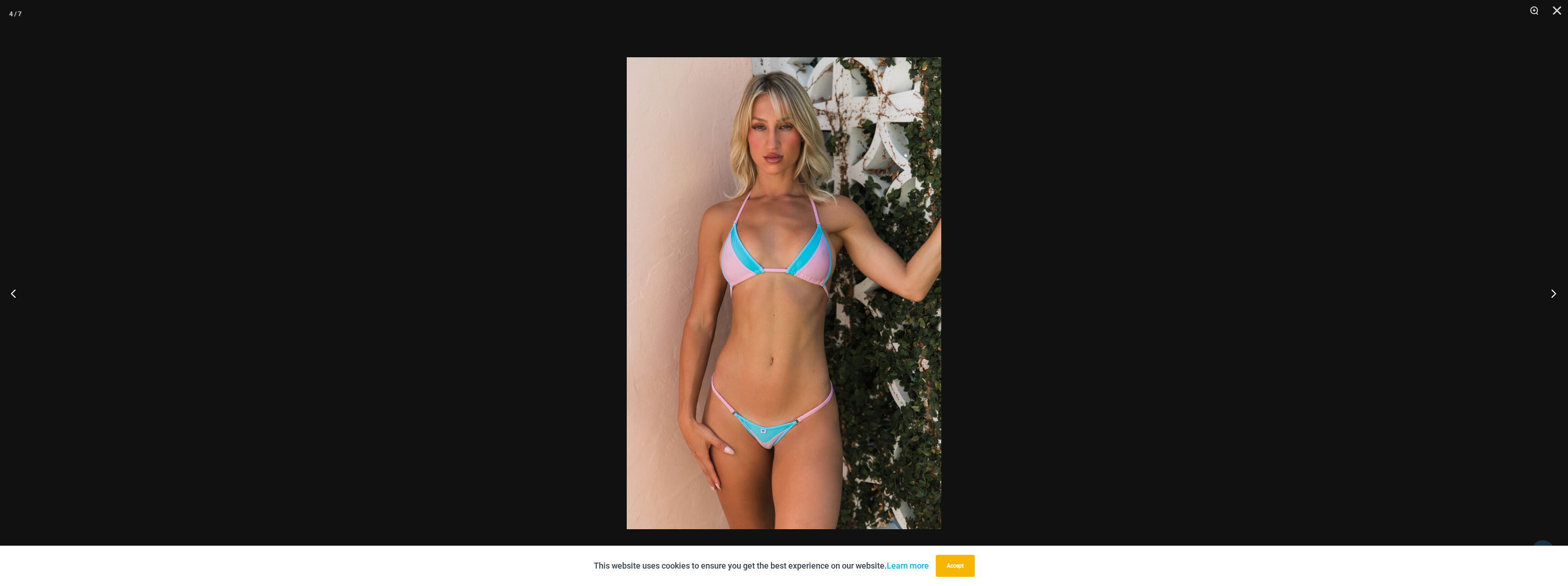
click at [1556, 294] on button "Next" at bounding box center [1551, 293] width 34 height 46
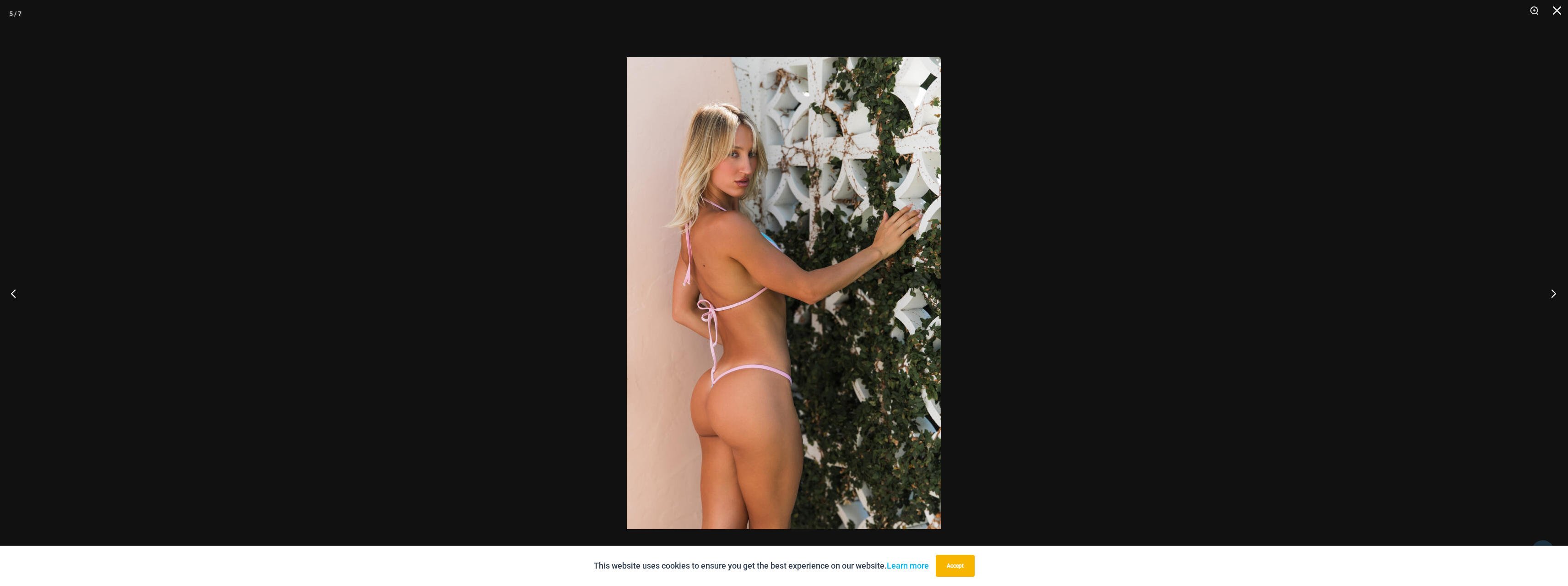
click at [1556, 294] on button "Next" at bounding box center [1551, 293] width 34 height 46
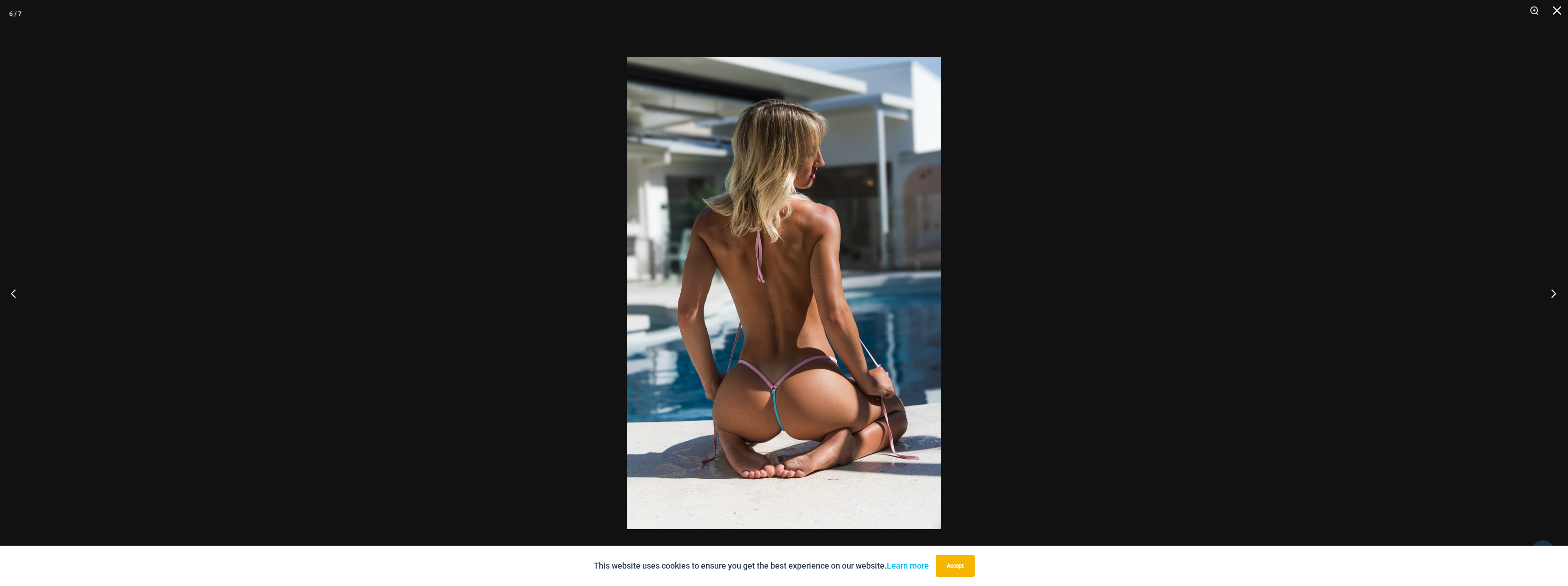
click at [1556, 294] on button "Next" at bounding box center [1551, 293] width 34 height 46
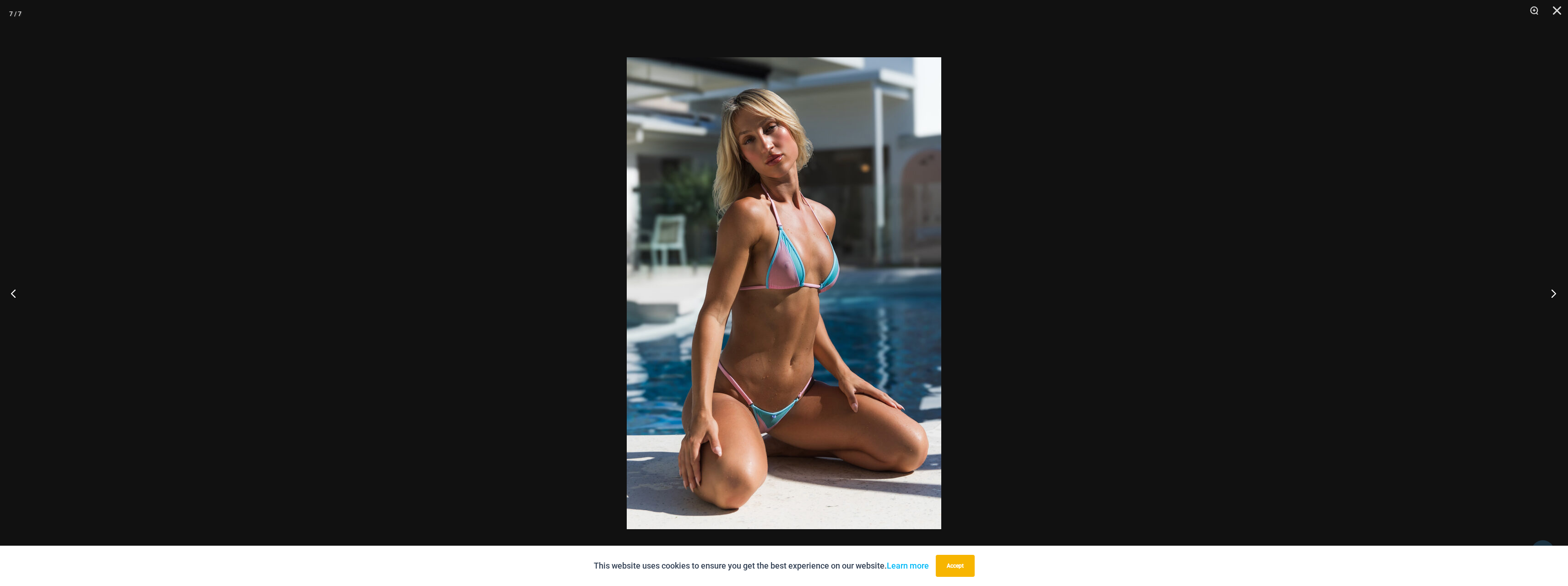
click at [1556, 294] on button "Next" at bounding box center [1551, 293] width 34 height 46
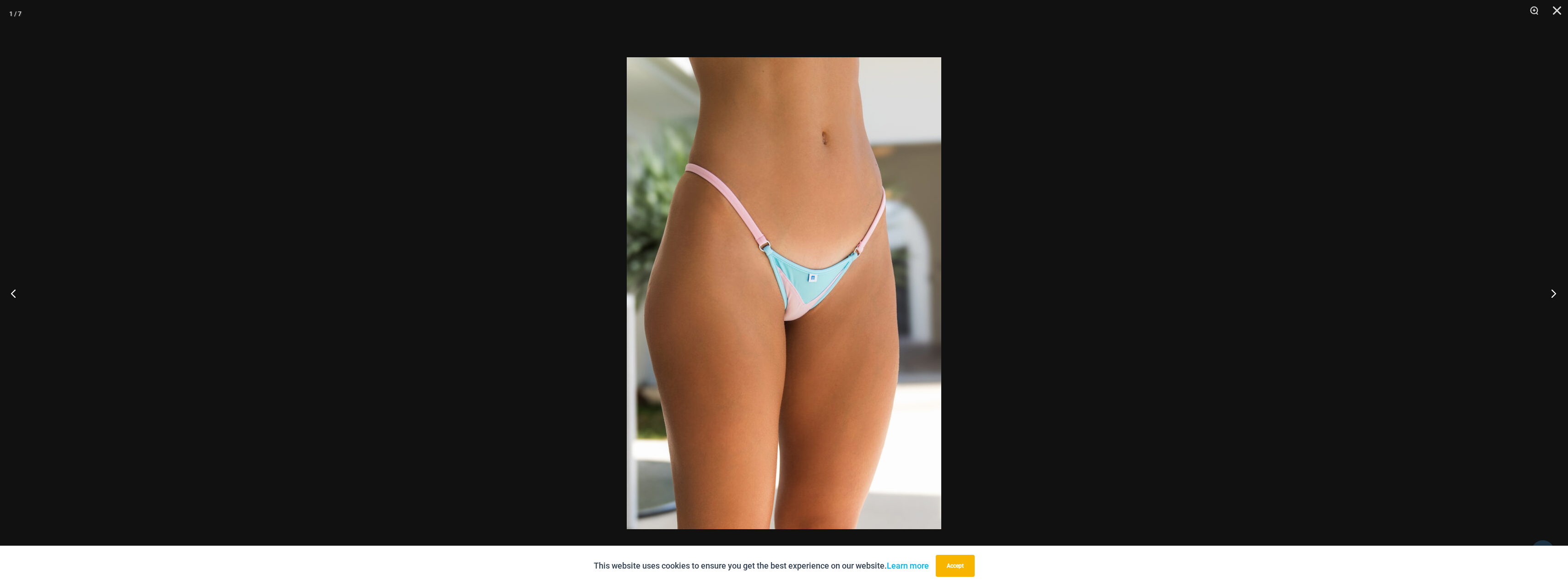
click at [1556, 294] on button "Next" at bounding box center [1551, 293] width 34 height 46
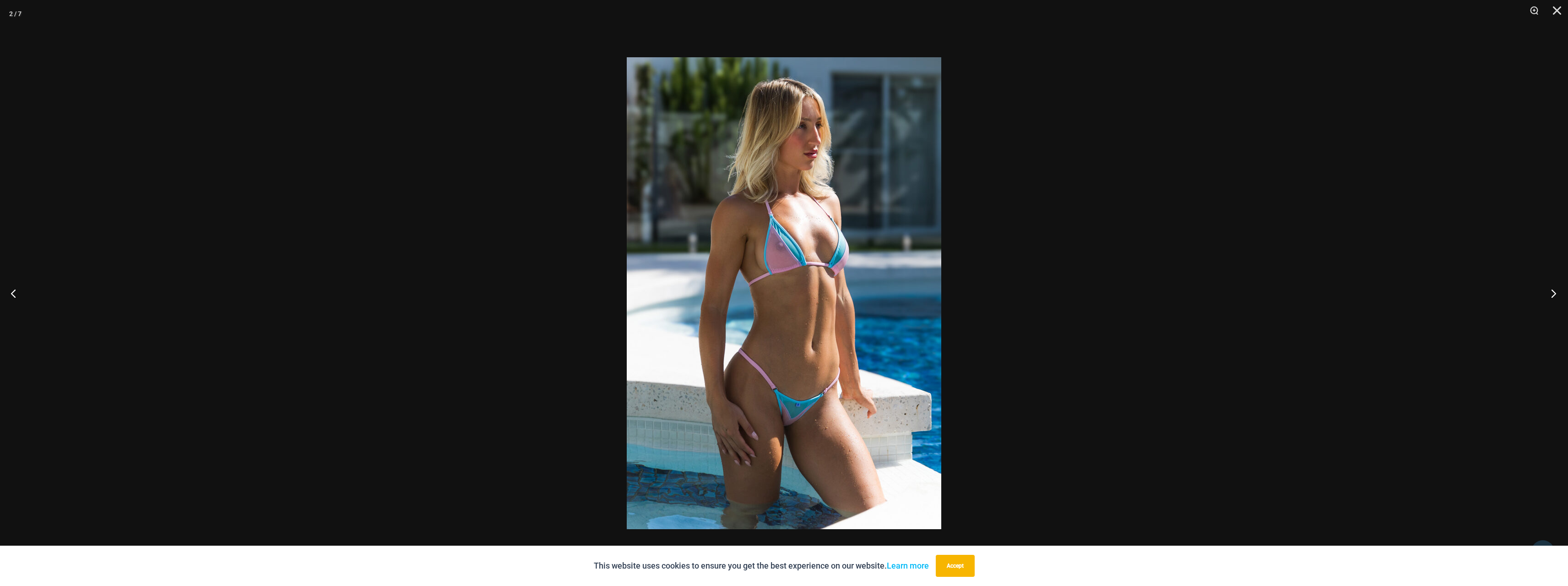
click at [1556, 294] on button "Next" at bounding box center [1551, 293] width 34 height 46
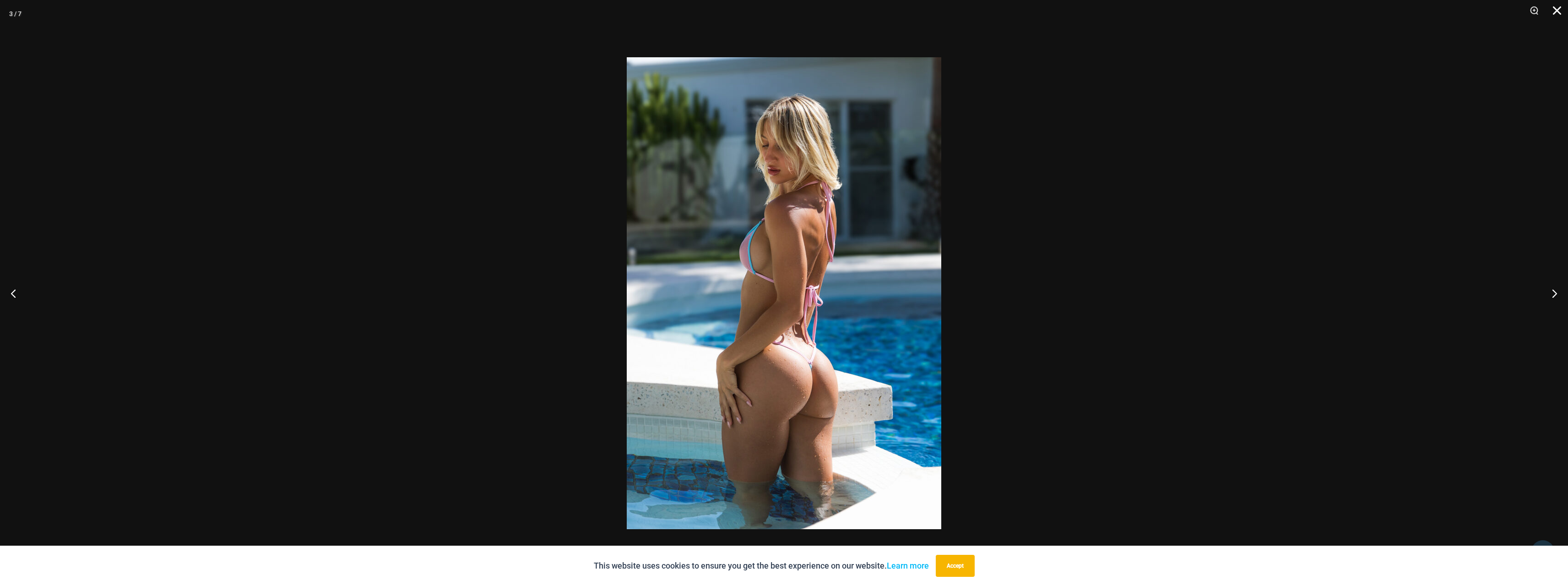
click at [1559, 12] on button "Close" at bounding box center [1554, 13] width 23 height 27
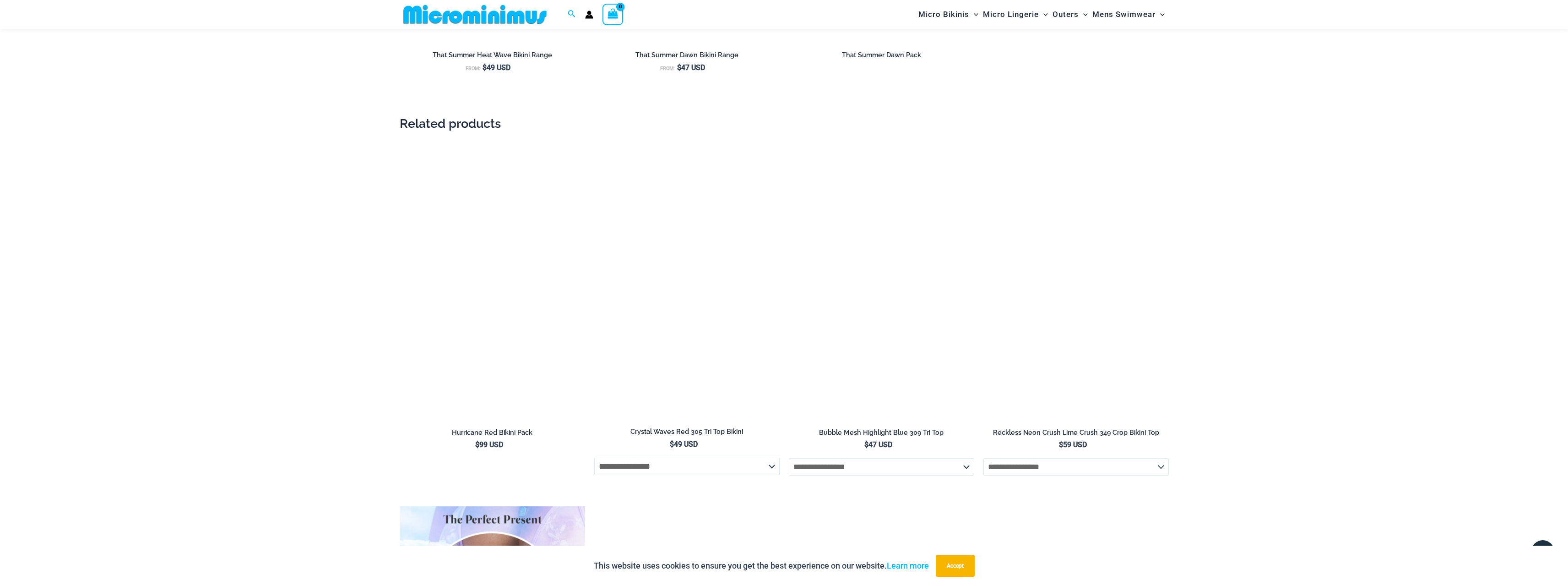
scroll to position [1321, 0]
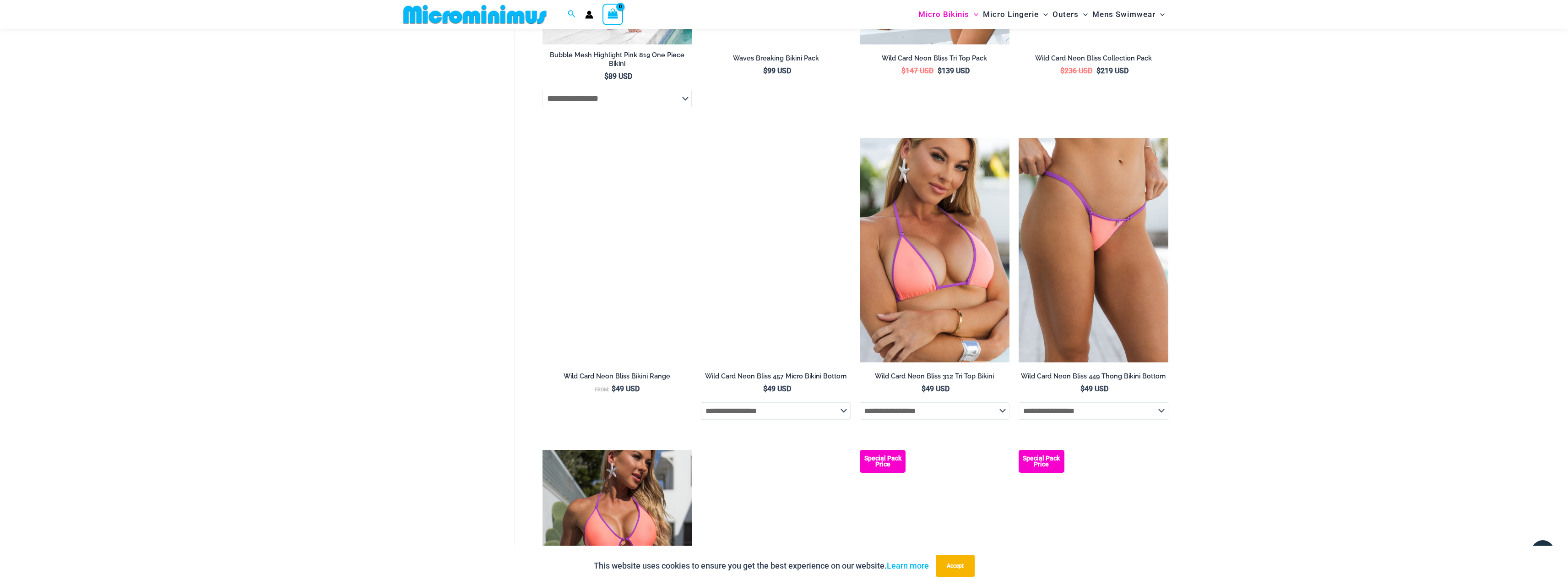
scroll to position [2060, 0]
